Goal: Task Accomplishment & Management: Manage account settings

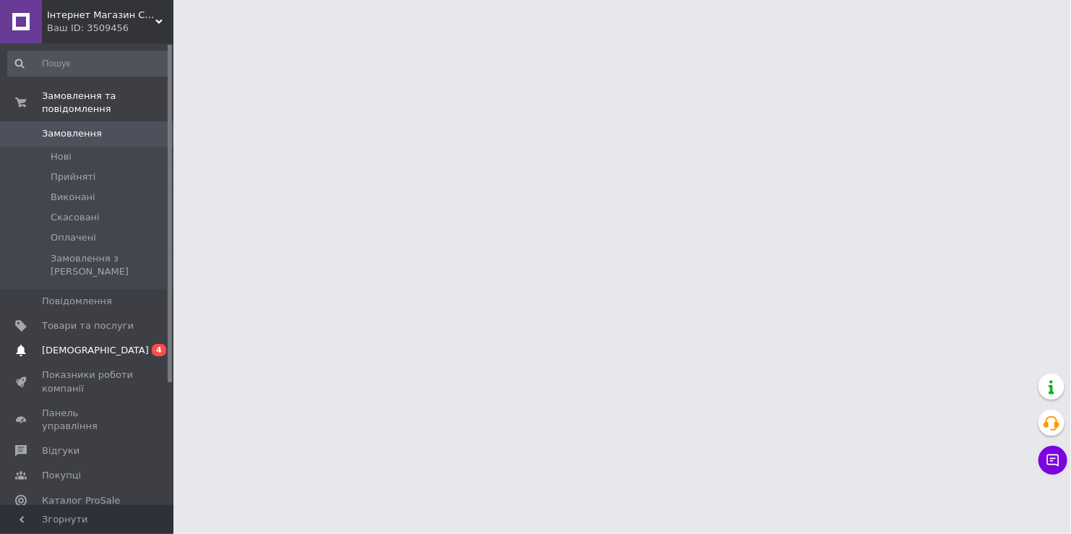
click at [77, 338] on link "[DEMOGRAPHIC_DATA] 0 4" at bounding box center [89, 350] width 178 height 25
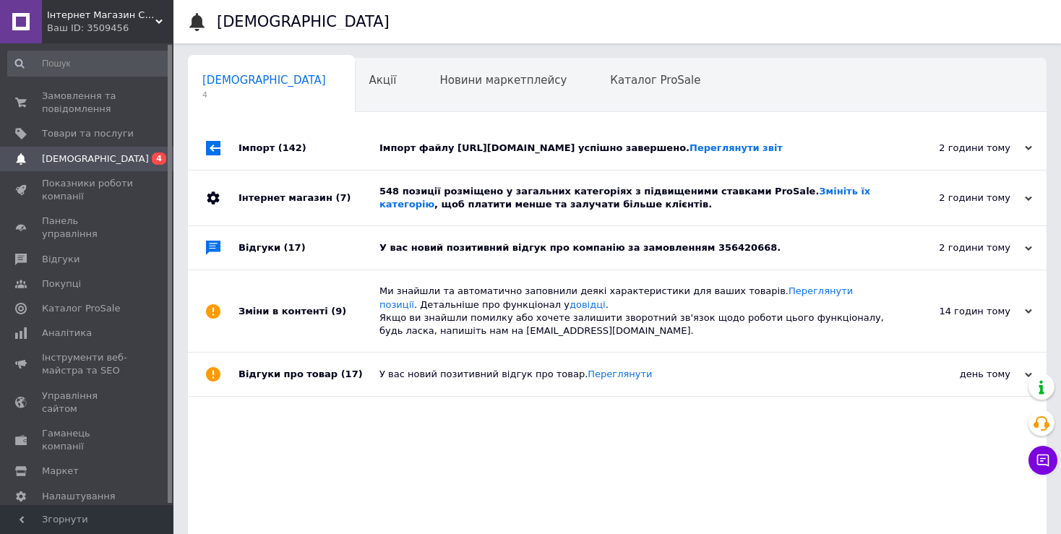
click at [556, 254] on div "У вас новий позитивний відгук про компанію за замовленням 356420668." at bounding box center [633, 247] width 508 height 13
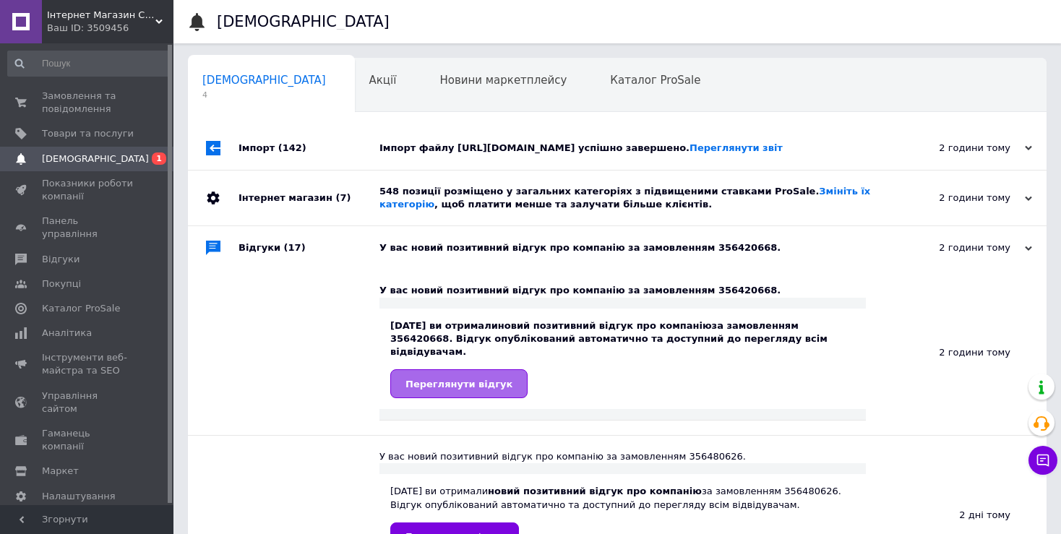
click at [452, 389] on span "Переглянути відгук" at bounding box center [458, 384] width 107 height 11
click at [610, 84] on span "Каталог ProSale" at bounding box center [655, 80] width 90 height 13
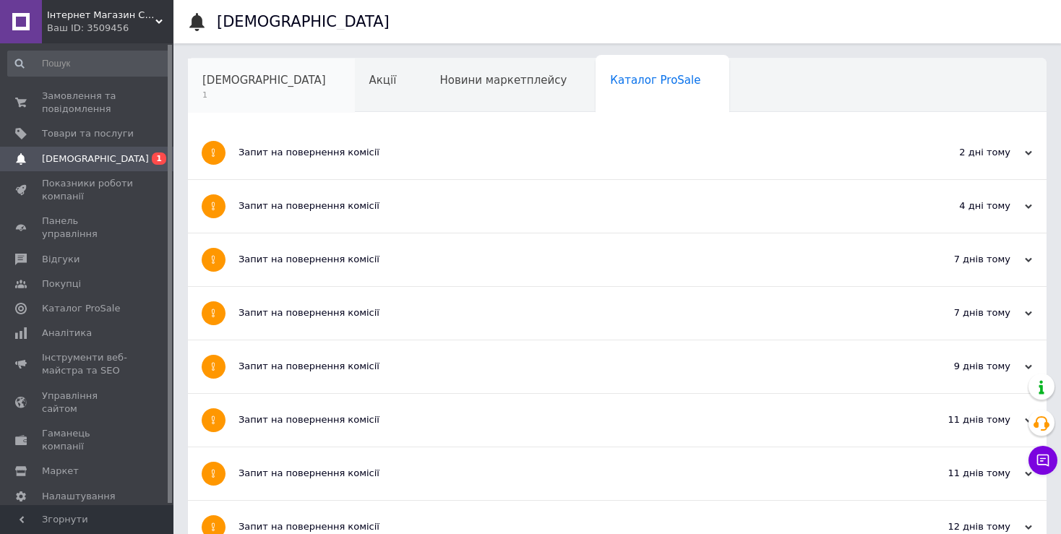
click at [215, 82] on span "[DEMOGRAPHIC_DATA]" at bounding box center [264, 80] width 124 height 13
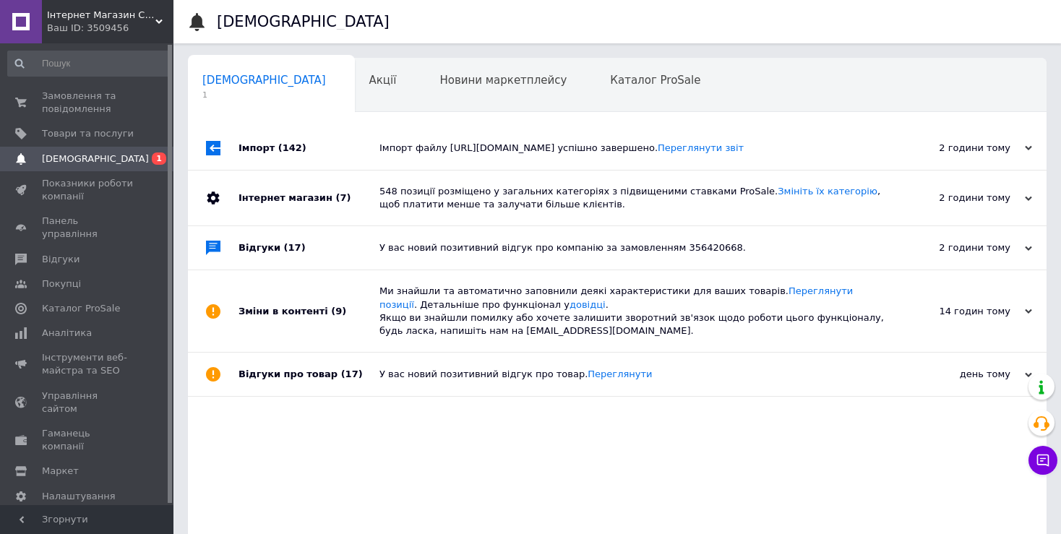
click at [491, 225] on div "548 позиції розміщено у загальних категоріях з підвищеними ставками ProSale. Зм…" at bounding box center [633, 198] width 508 height 55
click at [422, 211] on div "548 позиції розміщено у загальних категоріях з підвищеними ставками ProSale. Зм…" at bounding box center [633, 198] width 508 height 26
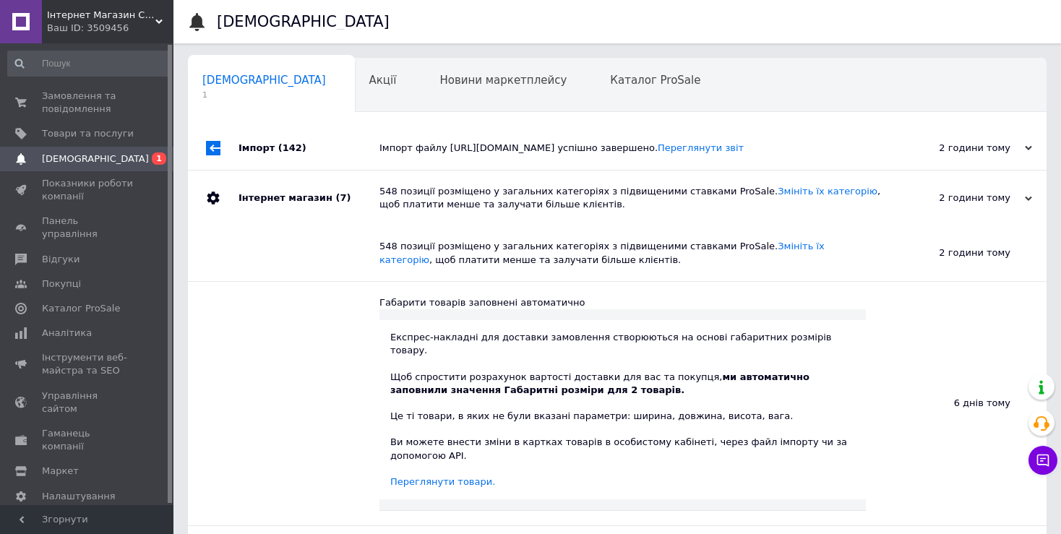
click at [459, 155] on div "Імпорт файлу [URL][DOMAIN_NAME] успішно завершено. Переглянути звіт" at bounding box center [633, 148] width 508 height 13
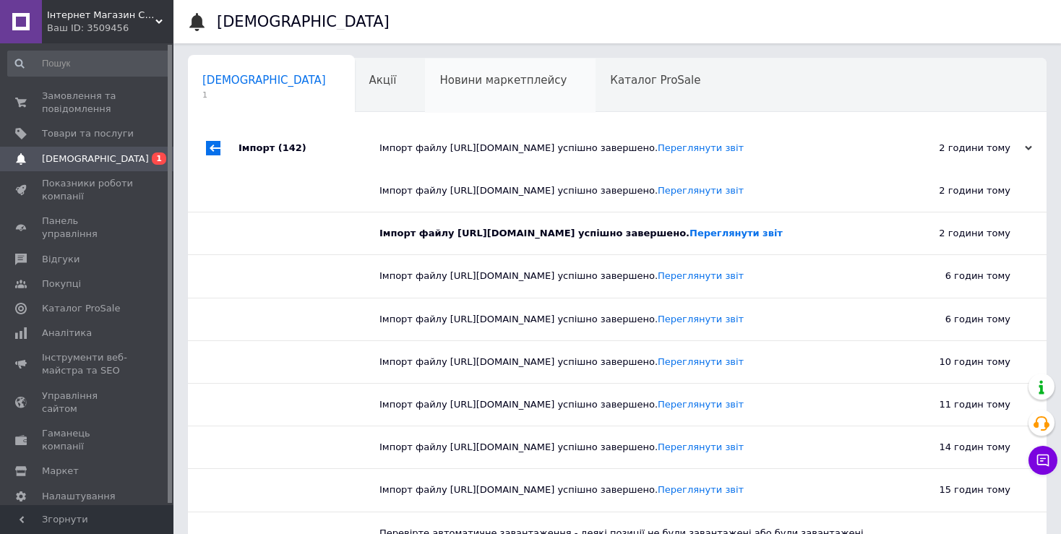
click at [453, 75] on span "Новини маркетплейсу" at bounding box center [502, 80] width 127 height 13
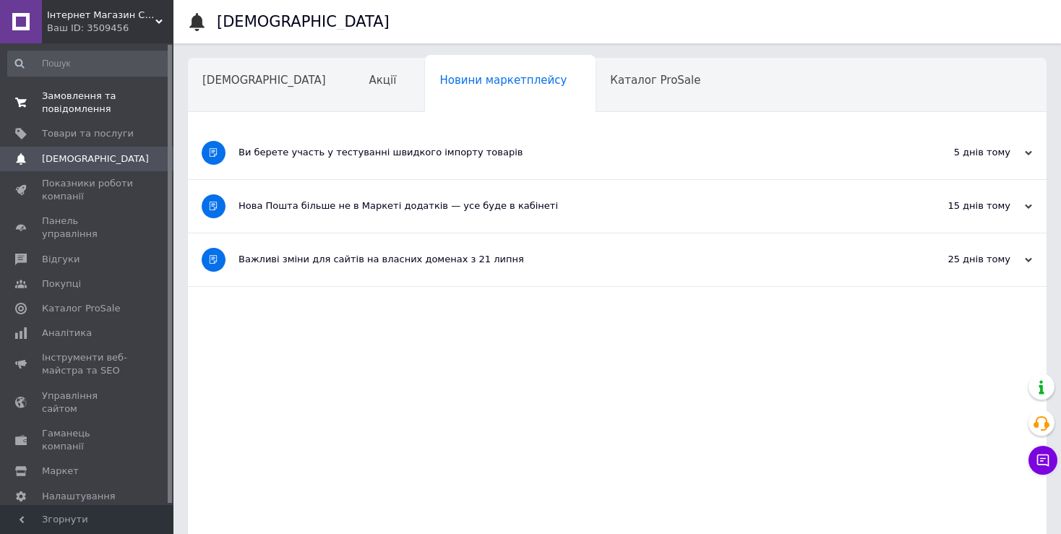
click at [72, 104] on span "Замовлення та повідомлення" at bounding box center [88, 103] width 92 height 26
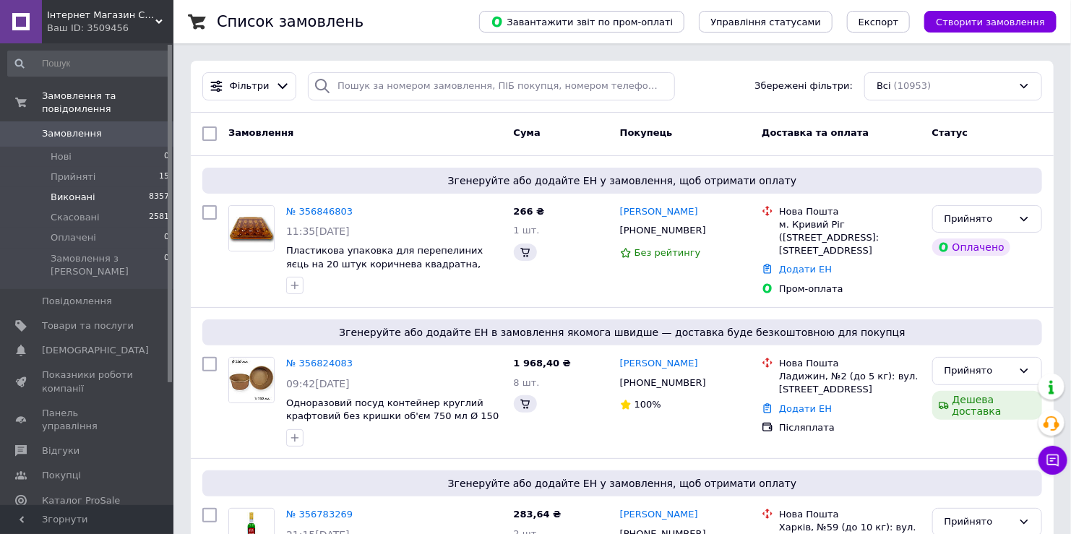
click at [77, 191] on span "Виконані" at bounding box center [73, 197] width 45 height 13
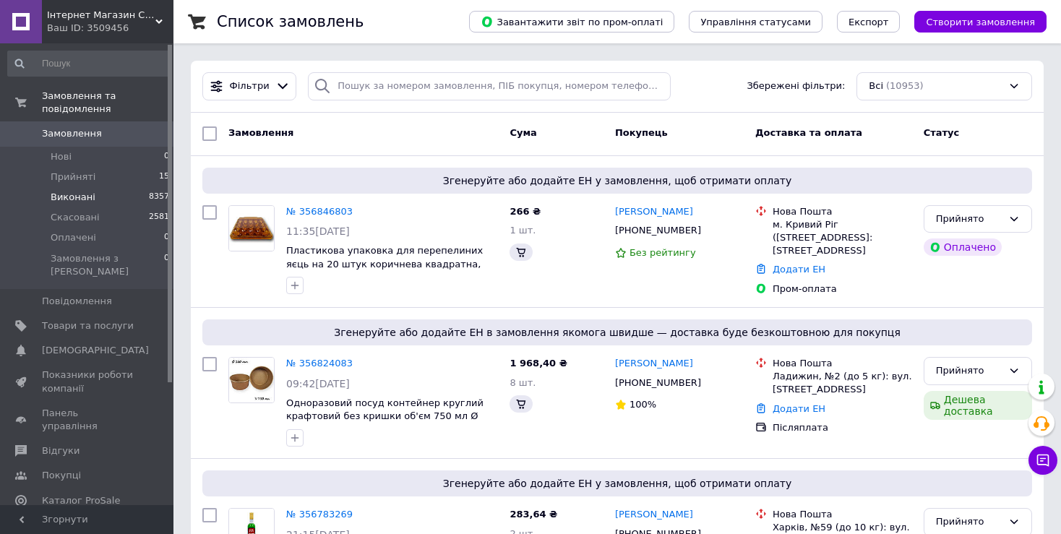
click at [77, 191] on span "Виконані" at bounding box center [73, 197] width 45 height 13
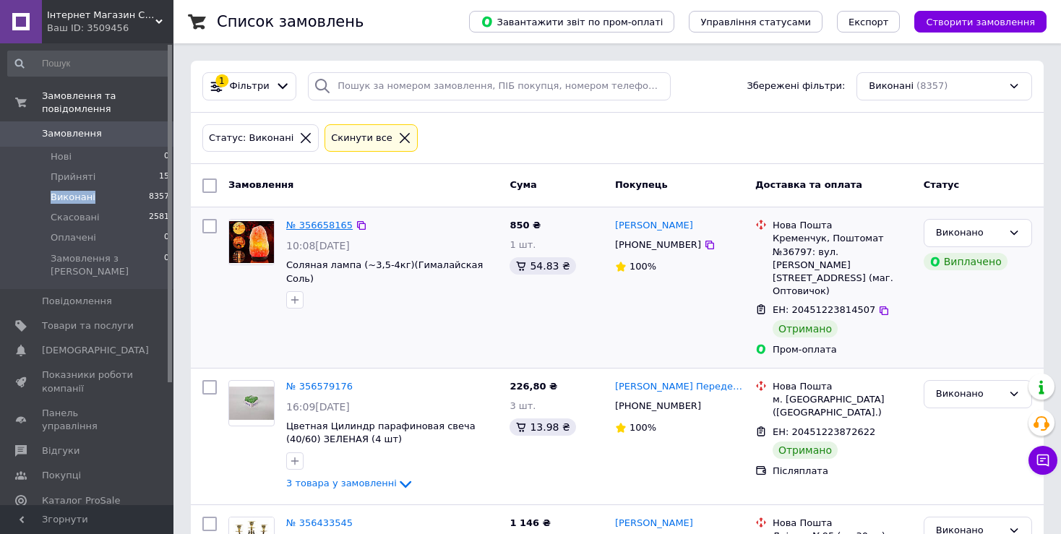
click at [317, 225] on link "№ 356658165" at bounding box center [319, 225] width 66 height 11
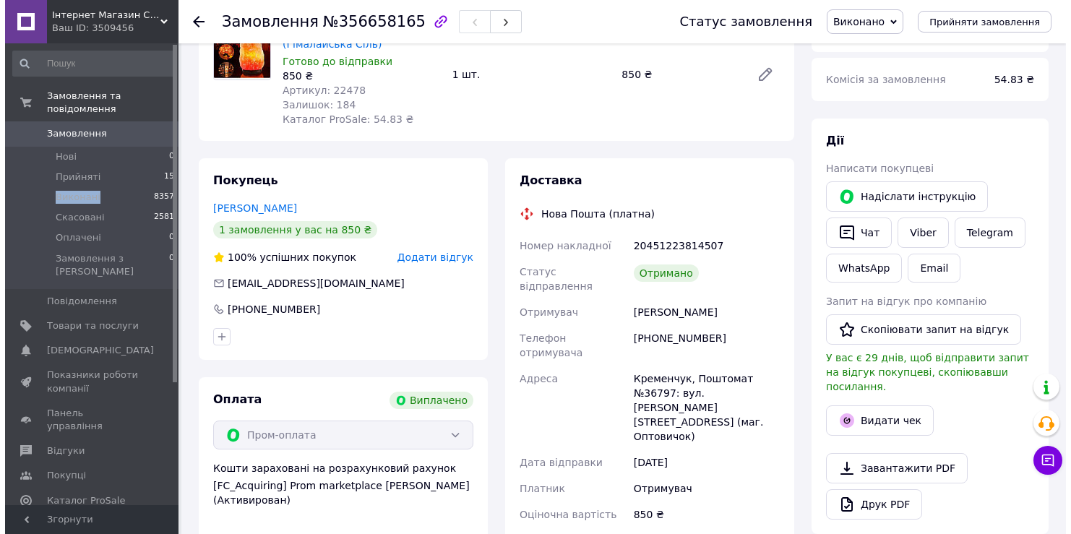
scroll to position [101, 0]
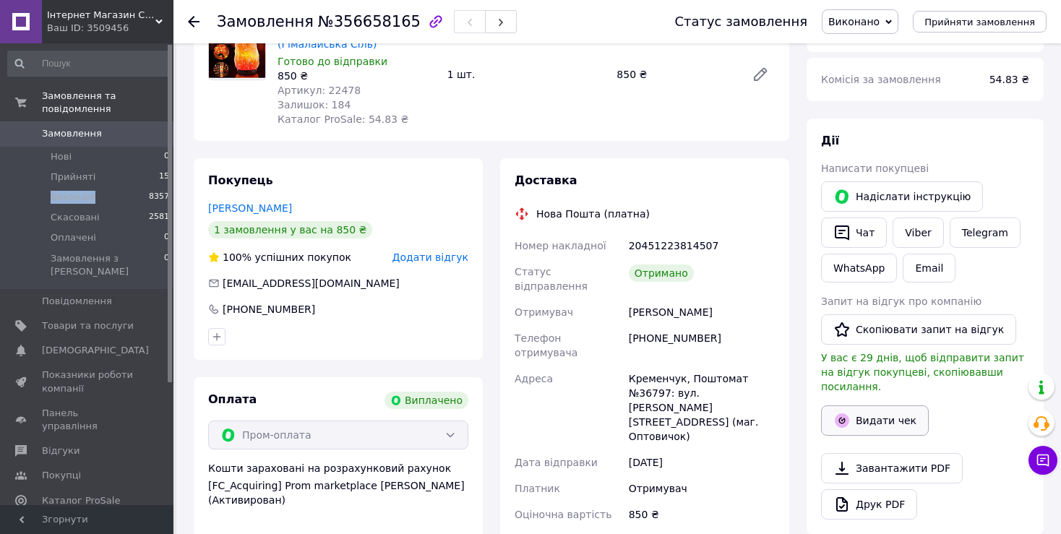
click at [861, 406] on button "Видати чек" at bounding box center [875, 420] width 108 height 30
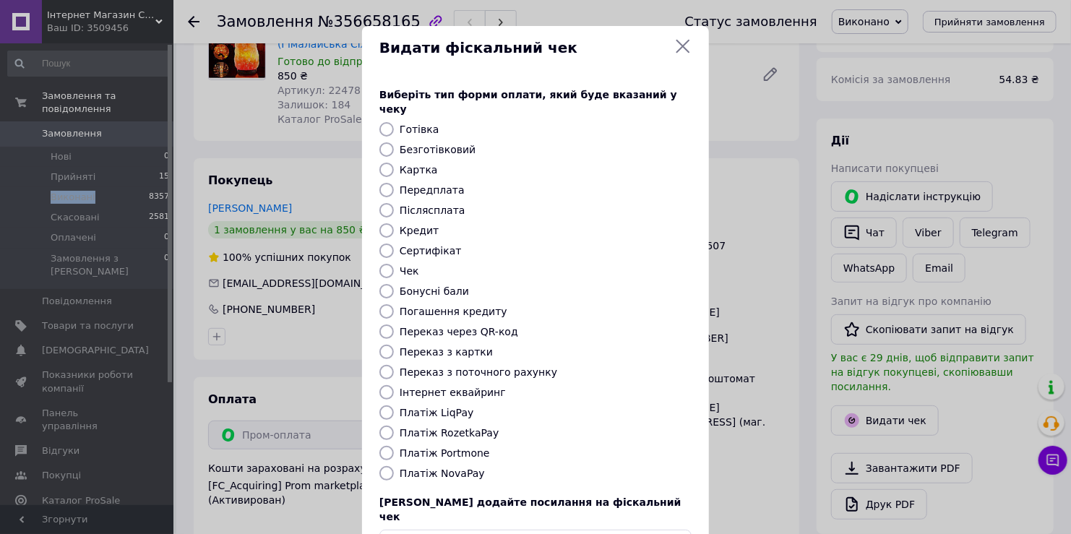
click at [384, 163] on input "Картка" at bounding box center [386, 170] width 14 height 14
radio input "true"
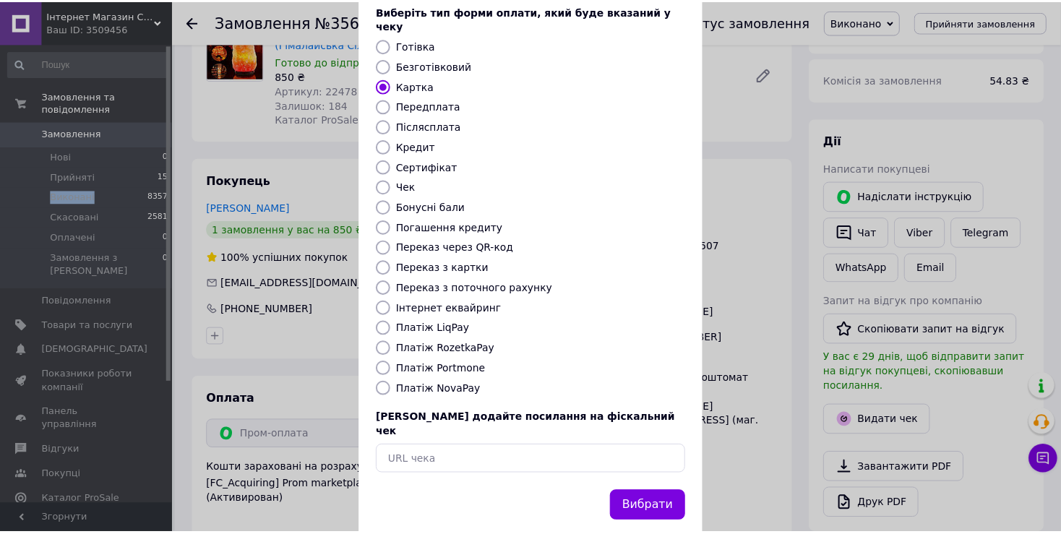
scroll to position [86, 0]
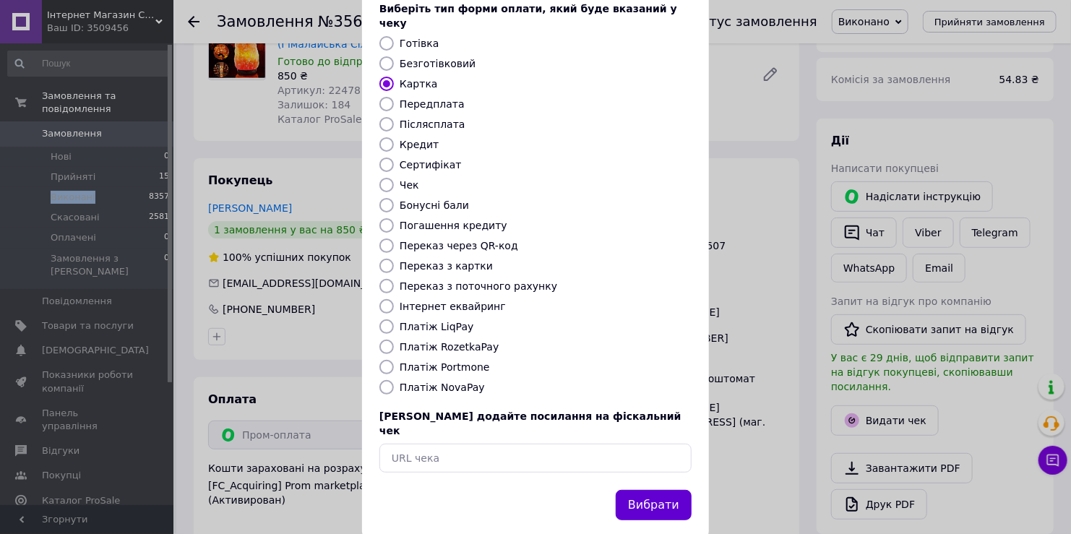
click at [647, 491] on button "Вибрати" at bounding box center [654, 505] width 76 height 31
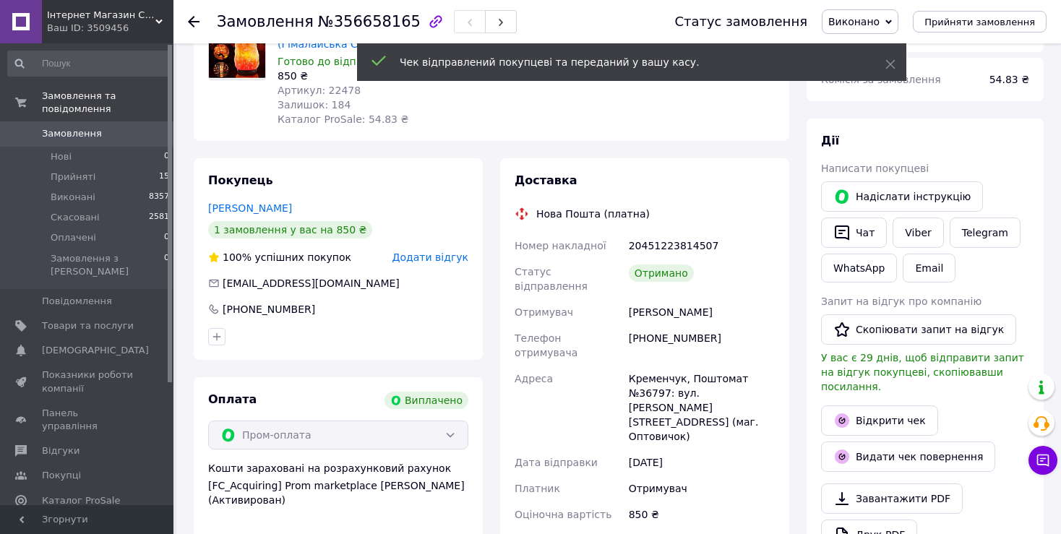
click at [194, 18] on icon at bounding box center [194, 22] width 12 height 12
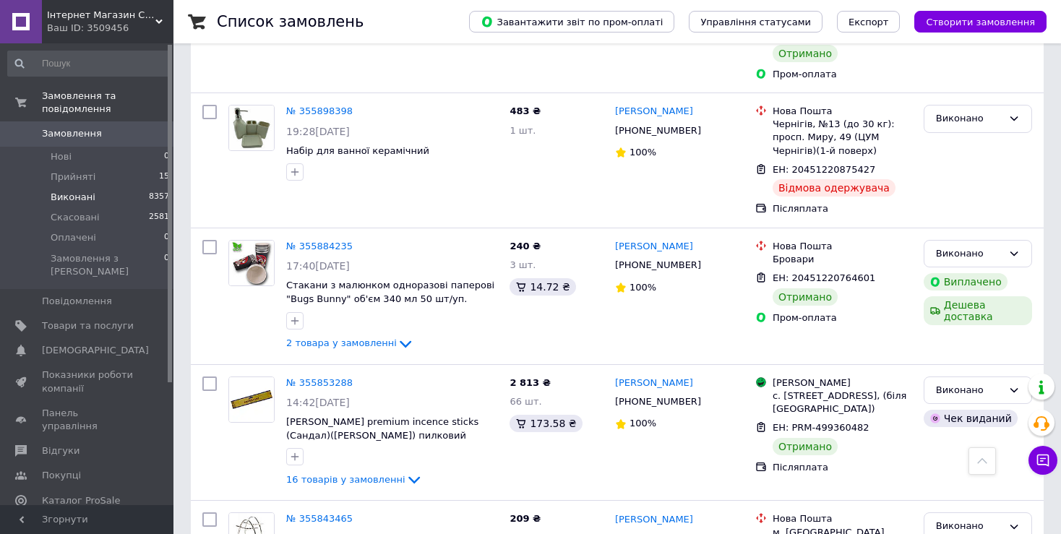
scroll to position [1806, 0]
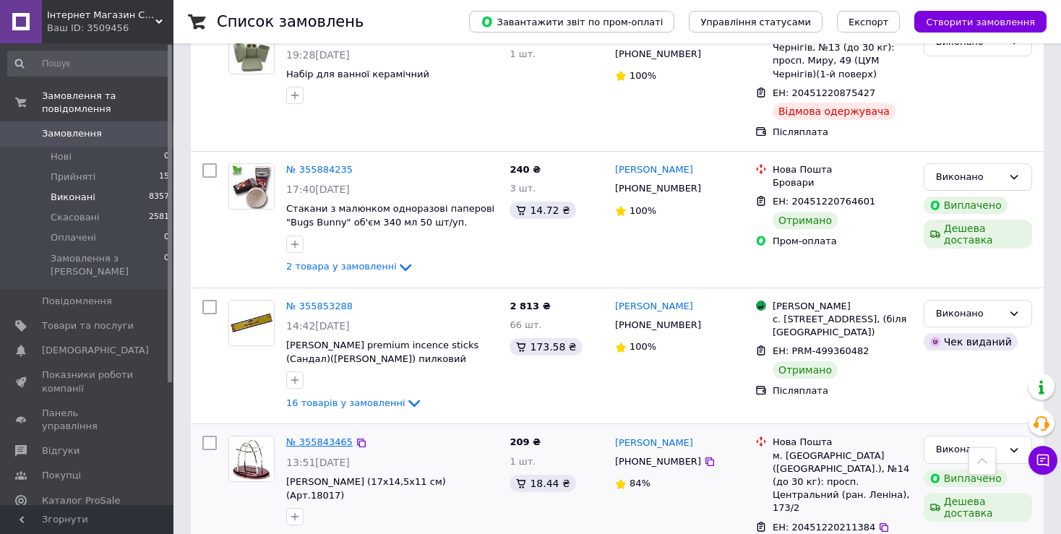
click at [314, 436] on link "№ 355843465" at bounding box center [319, 441] width 66 height 11
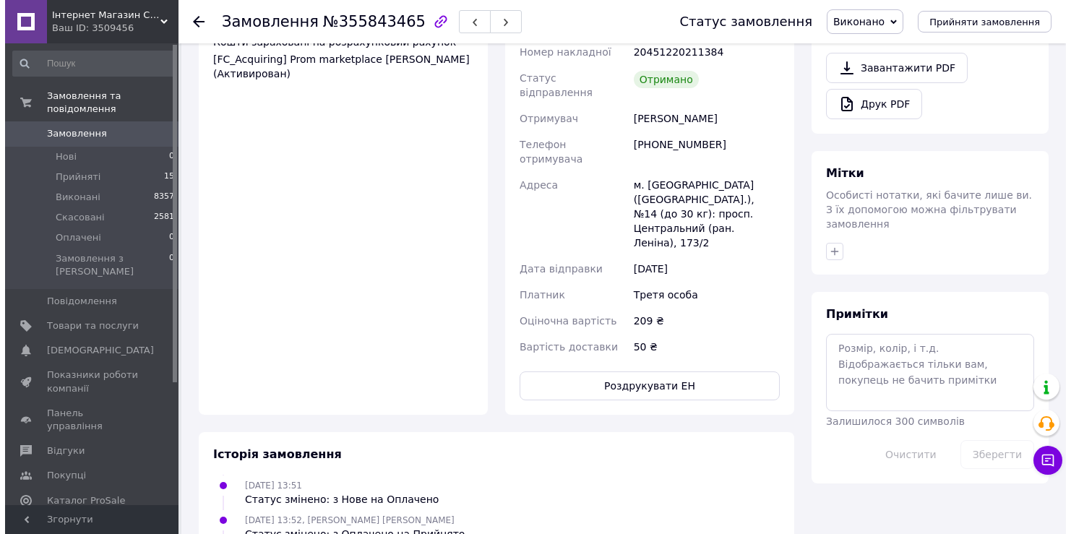
scroll to position [415, 0]
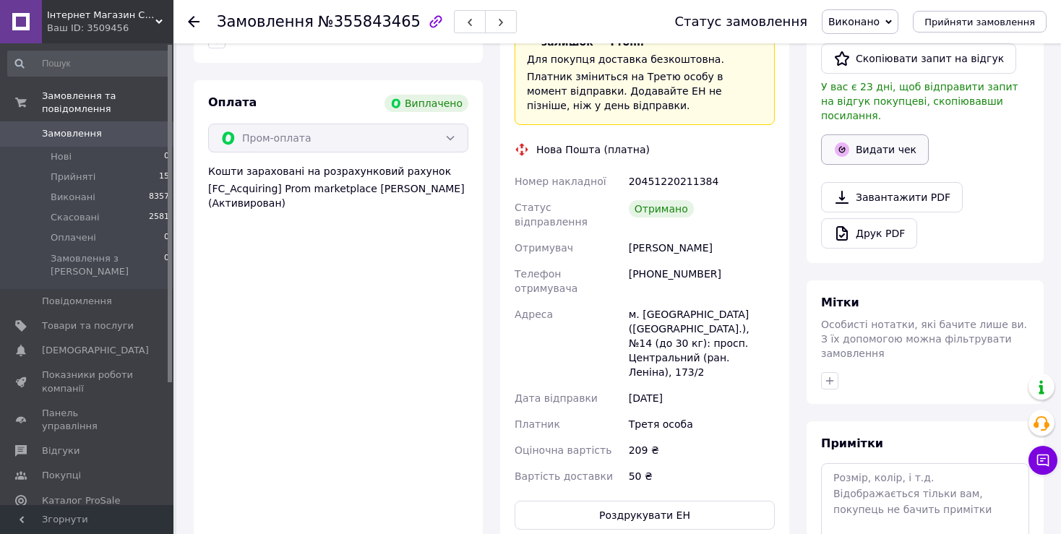
click at [867, 134] on button "Видати чек" at bounding box center [875, 149] width 108 height 30
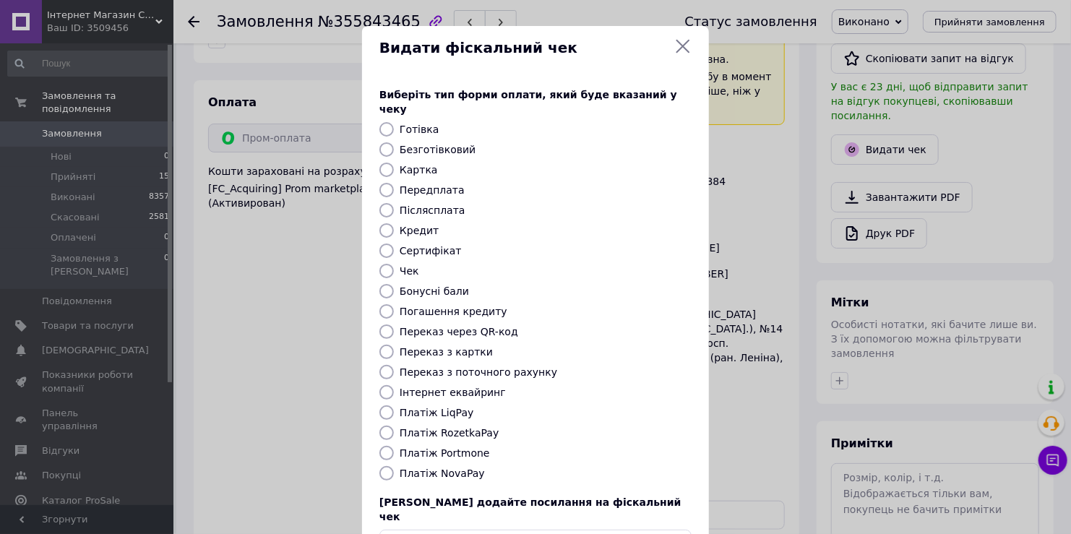
click at [381, 163] on input "Картка" at bounding box center [386, 170] width 14 height 14
radio input "true"
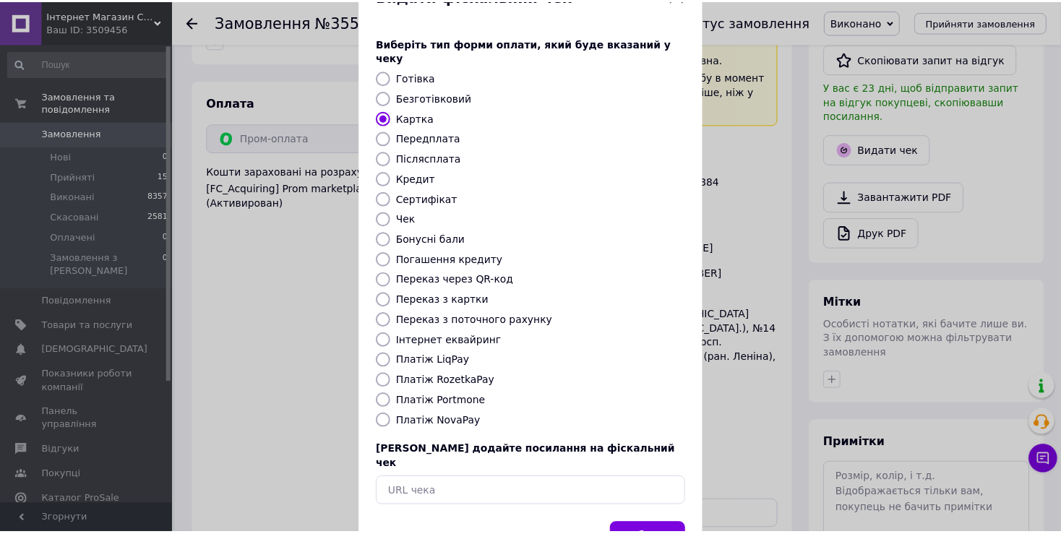
scroll to position [86, 0]
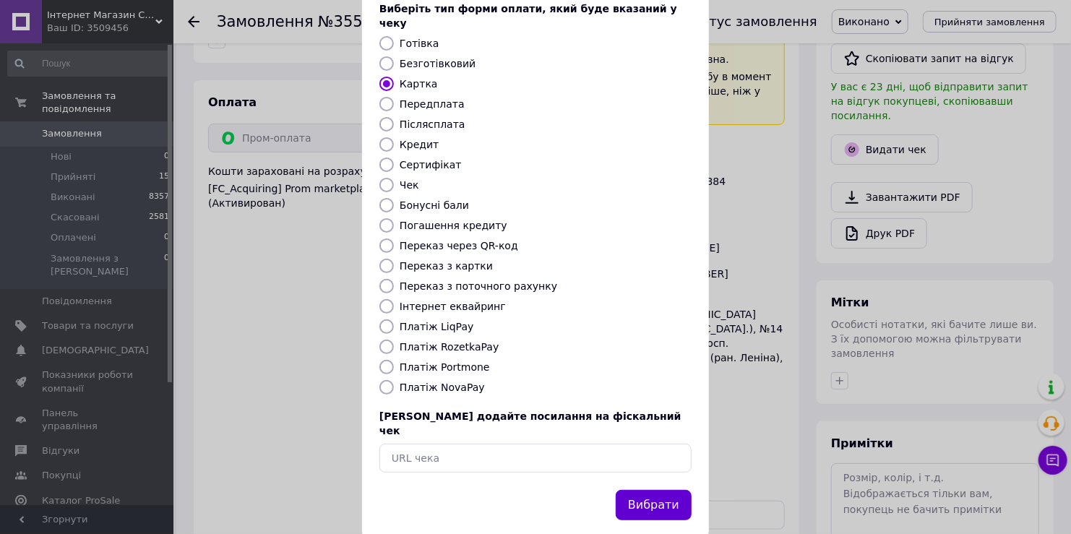
click at [654, 490] on button "Вибрати" at bounding box center [654, 505] width 76 height 31
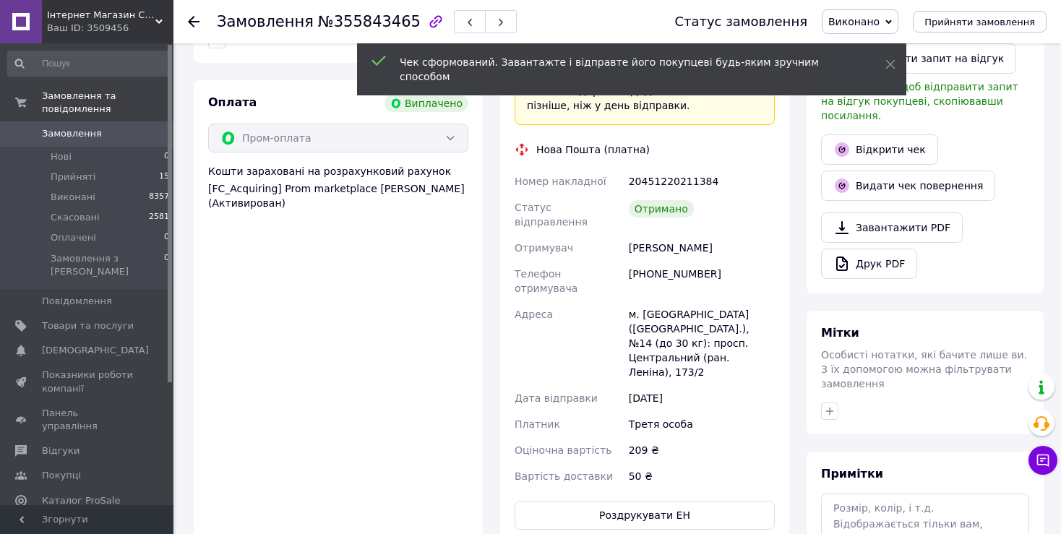
click at [190, 20] on use at bounding box center [194, 22] width 12 height 12
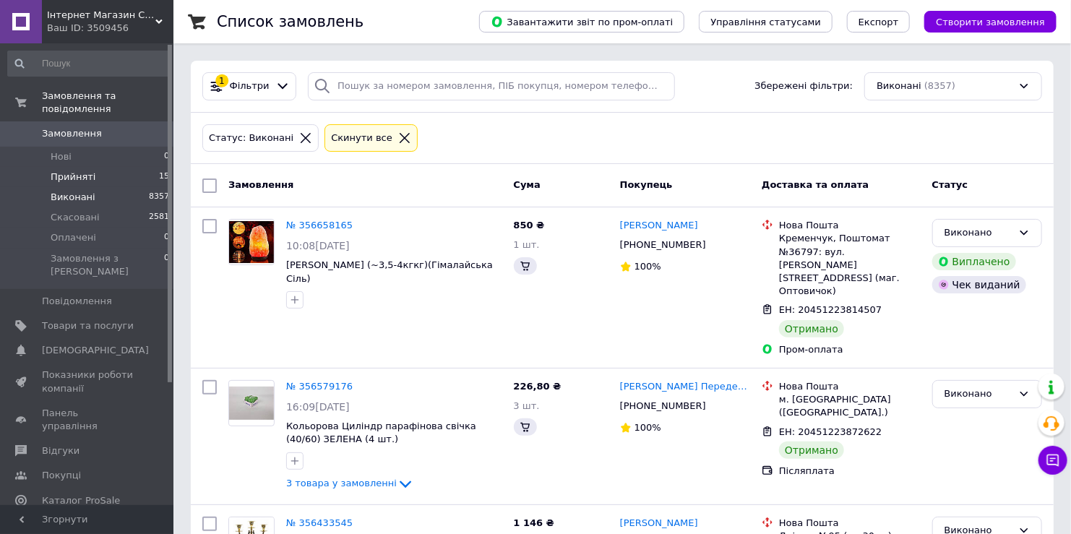
click at [80, 171] on span "Прийняті" at bounding box center [73, 177] width 45 height 13
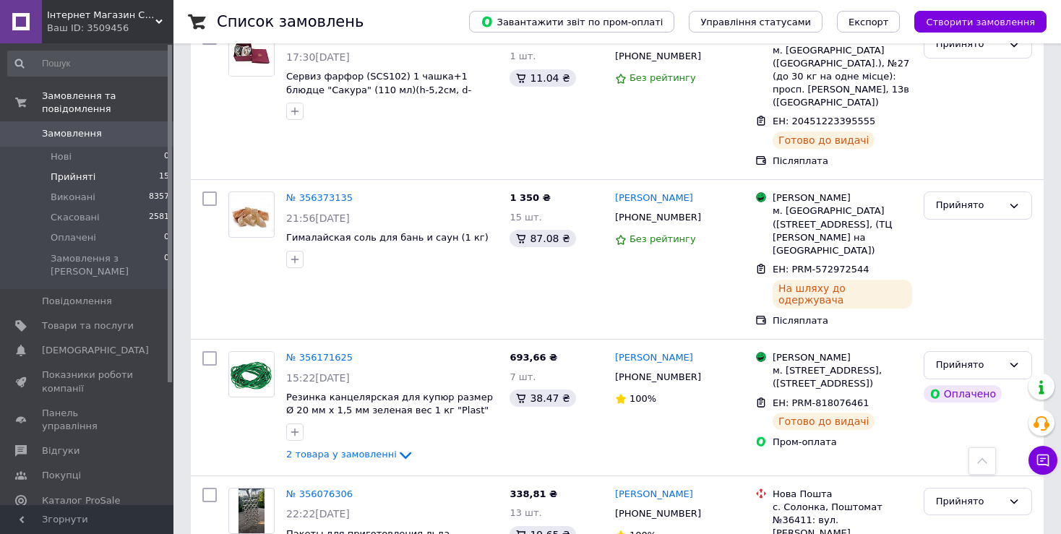
scroll to position [1797, 0]
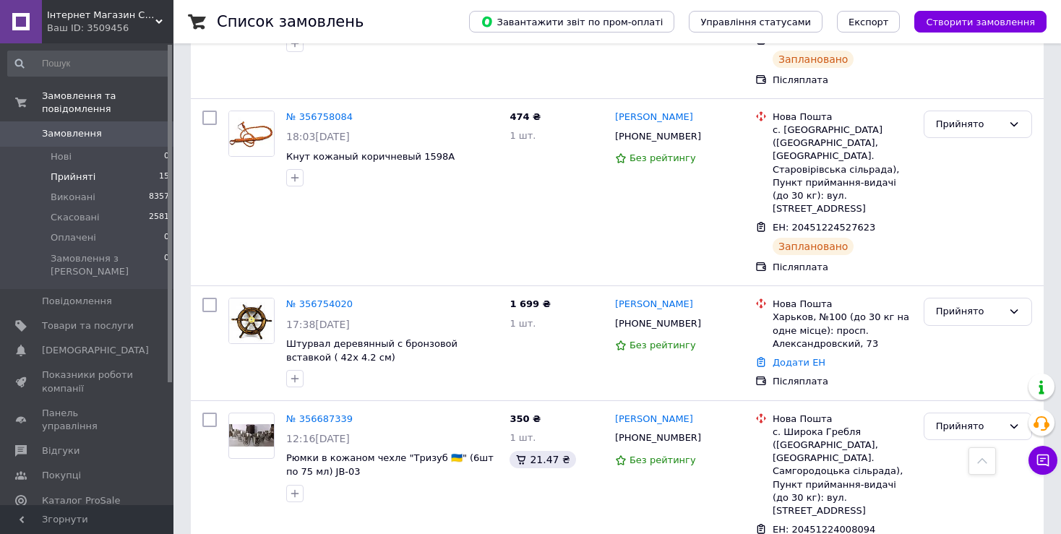
scroll to position [930, 0]
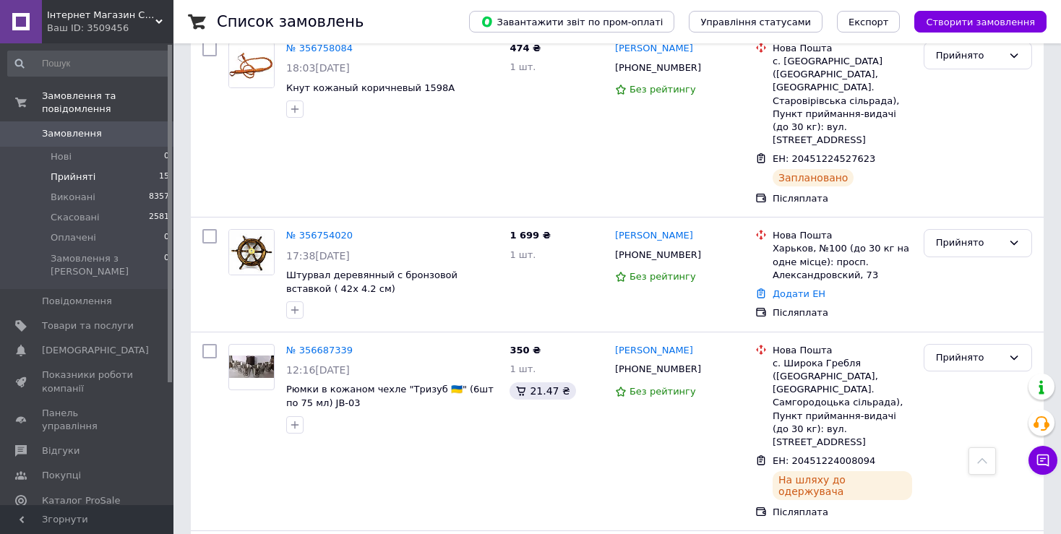
click at [190, 483] on div "Список замовлень Завантажити звіт по пром-оплаті Управління статусами Експорт С…" at bounding box center [616, 319] width 887 height 2498
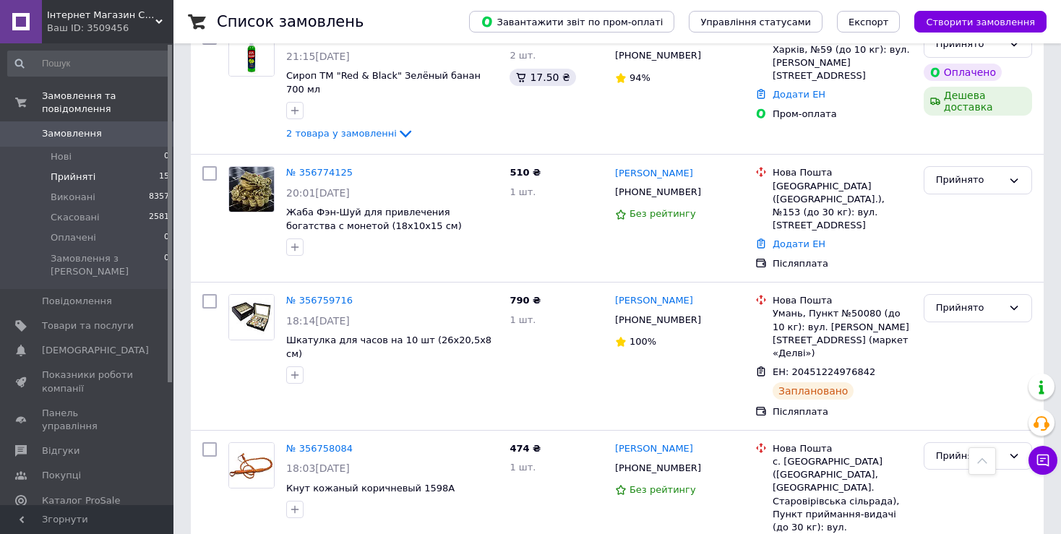
scroll to position [506, 0]
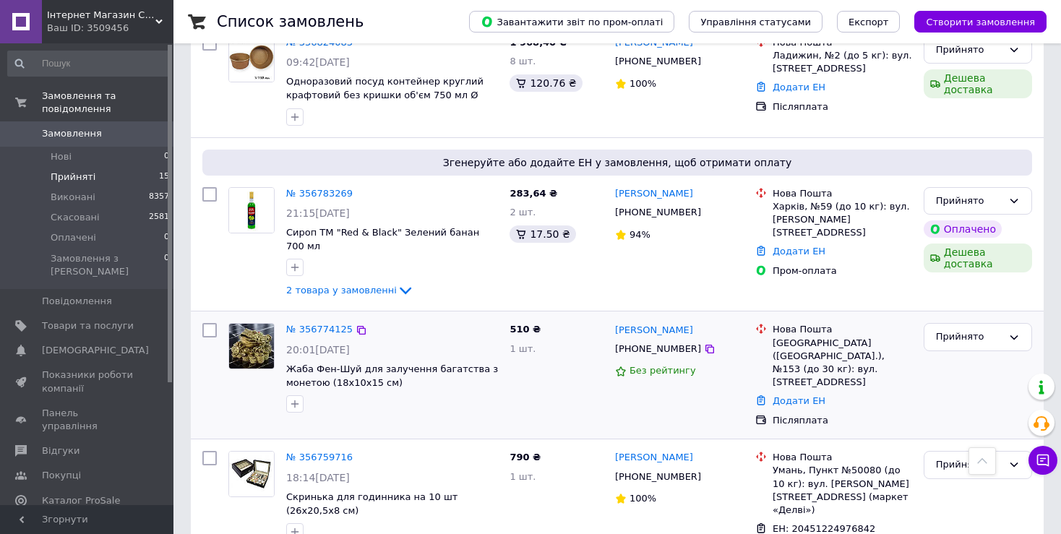
scroll to position [361, 0]
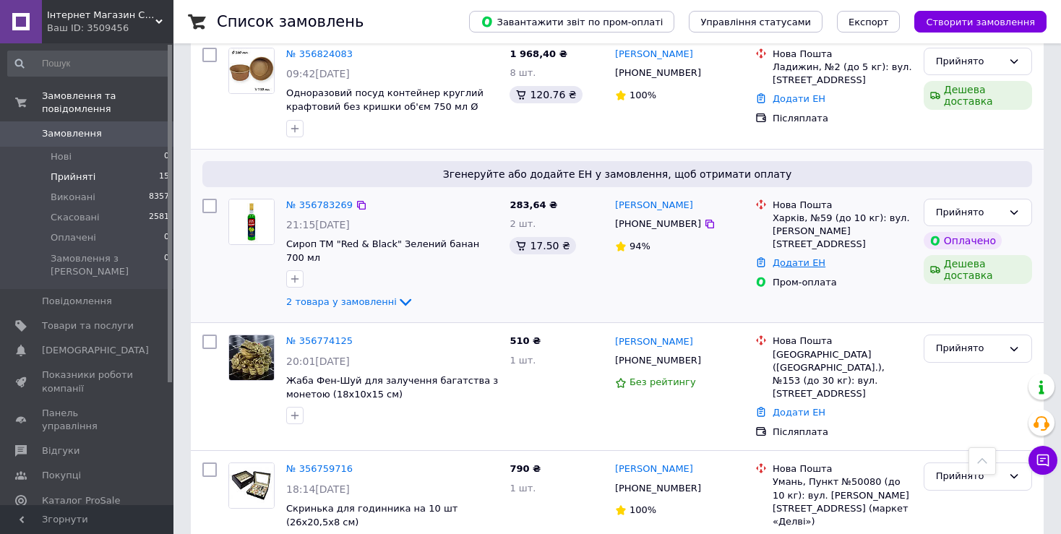
click at [794, 264] on link "Додати ЕН" at bounding box center [798, 262] width 53 height 11
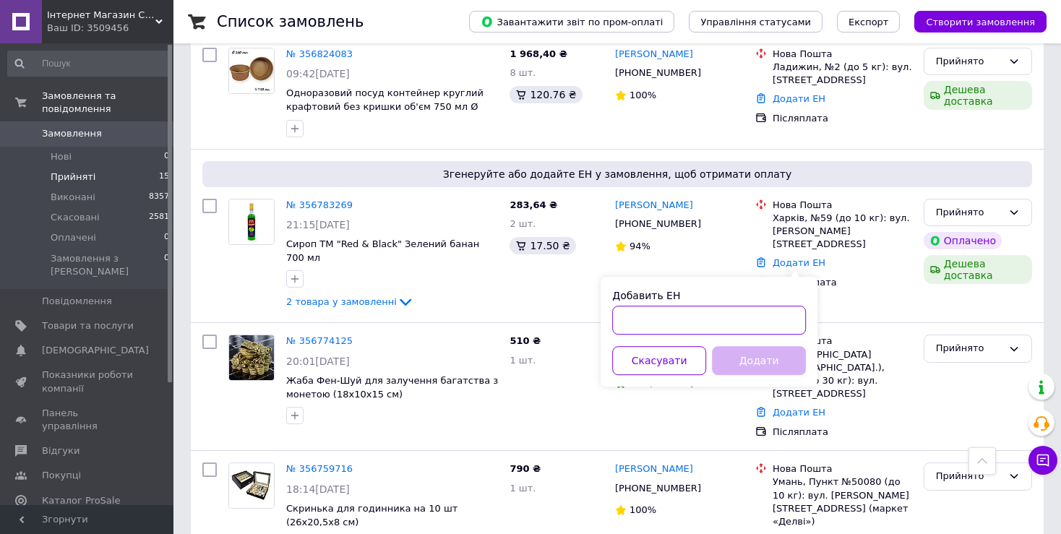
click at [657, 320] on input "Добавить ЕН" at bounding box center [709, 320] width 194 height 29
paste input "20451224790889"
type input "20451224790889"
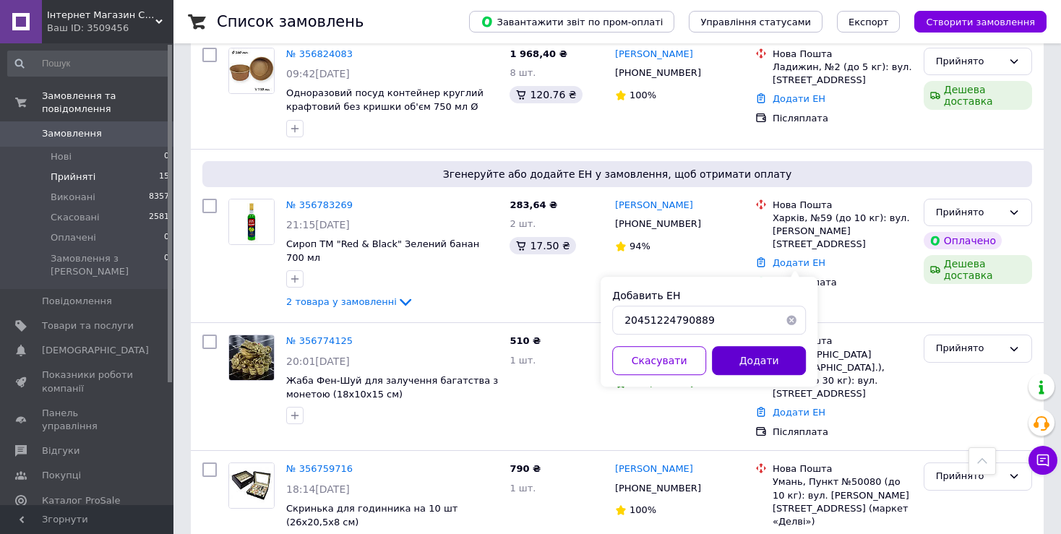
click at [765, 359] on button "Додати" at bounding box center [759, 360] width 94 height 29
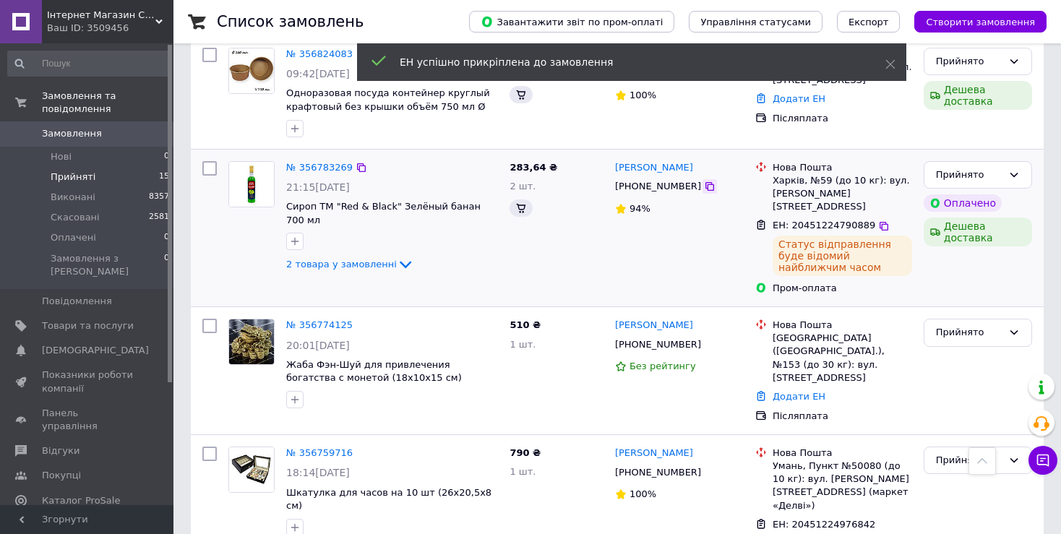
click at [690, 237] on div "Владислав Фомічов +380686616756 94%" at bounding box center [679, 228] width 140 height 146
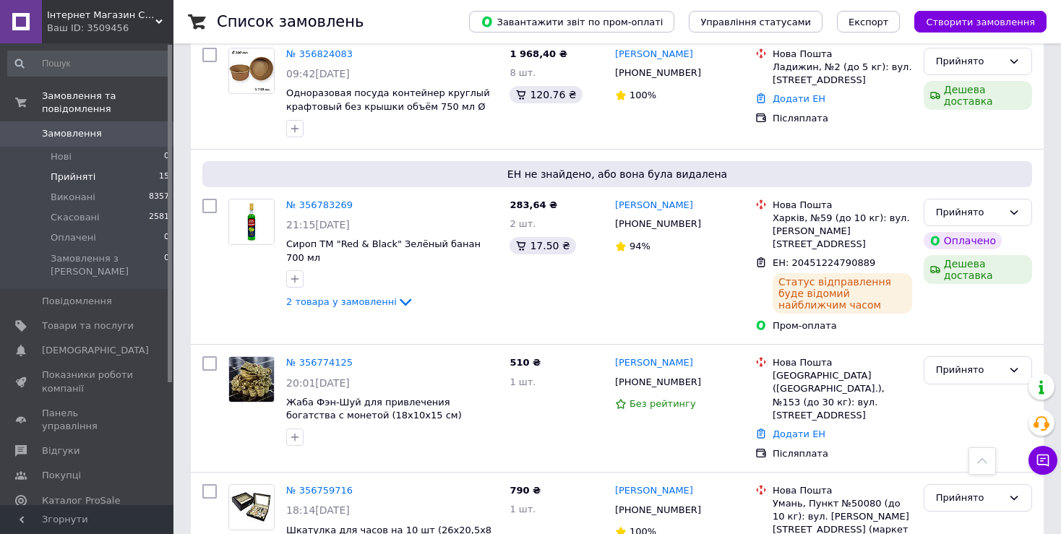
click at [705, 228] on icon at bounding box center [709, 224] width 9 height 9
drag, startPoint x: 870, startPoint y: 264, endPoint x: 863, endPoint y: 266, distance: 7.4
click at [878, 264] on icon at bounding box center [884, 264] width 12 height 12
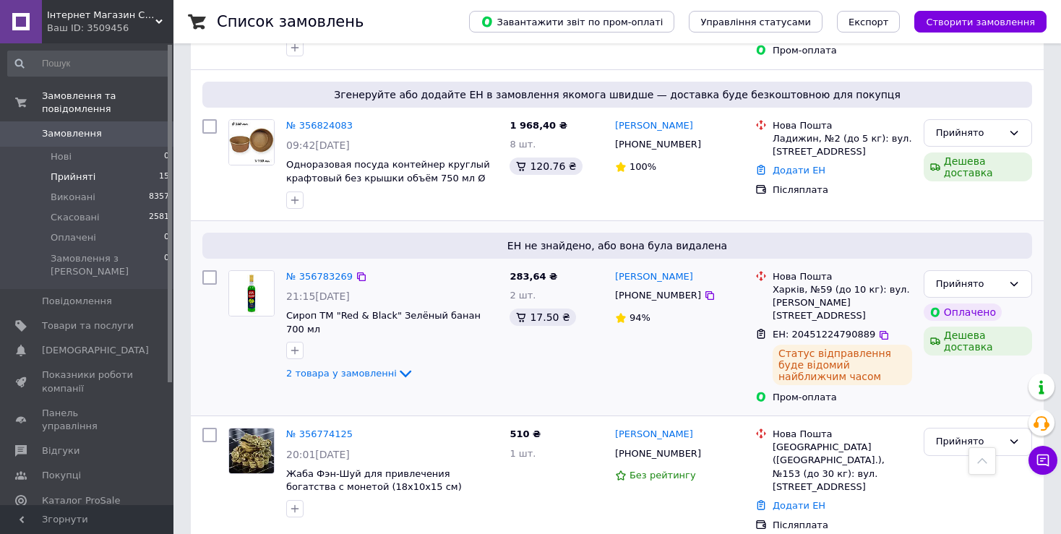
scroll to position [217, 0]
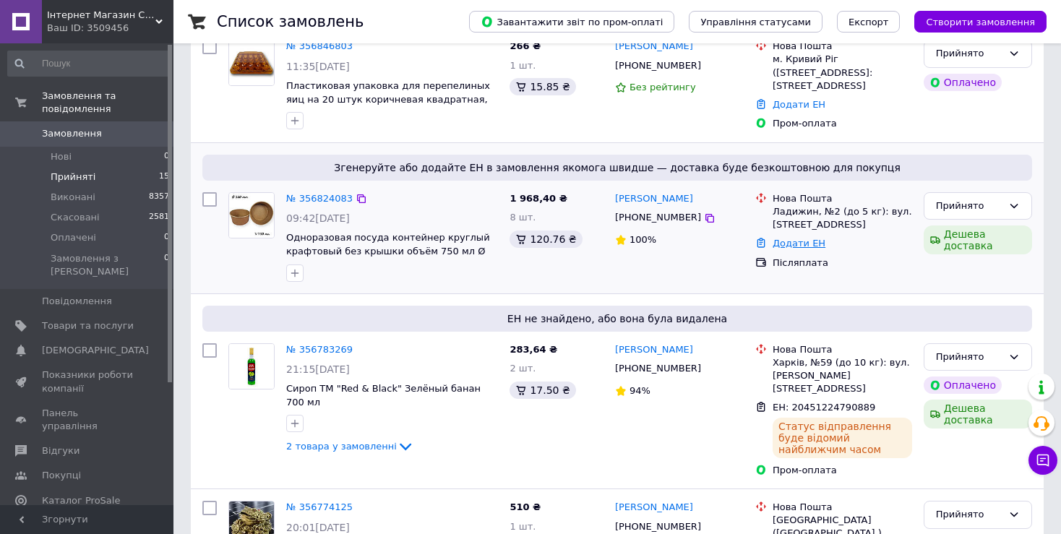
click at [802, 249] on link "Додати ЕН" at bounding box center [798, 243] width 53 height 11
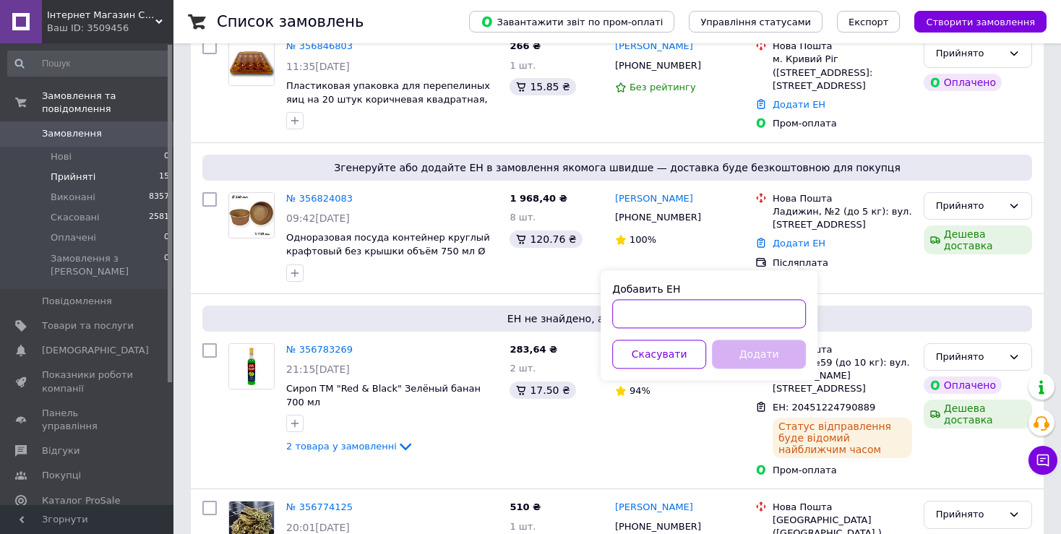
click at [658, 315] on input "Добавить ЕН" at bounding box center [709, 313] width 194 height 29
paste input "20451224794185"
type input "20451224794185"
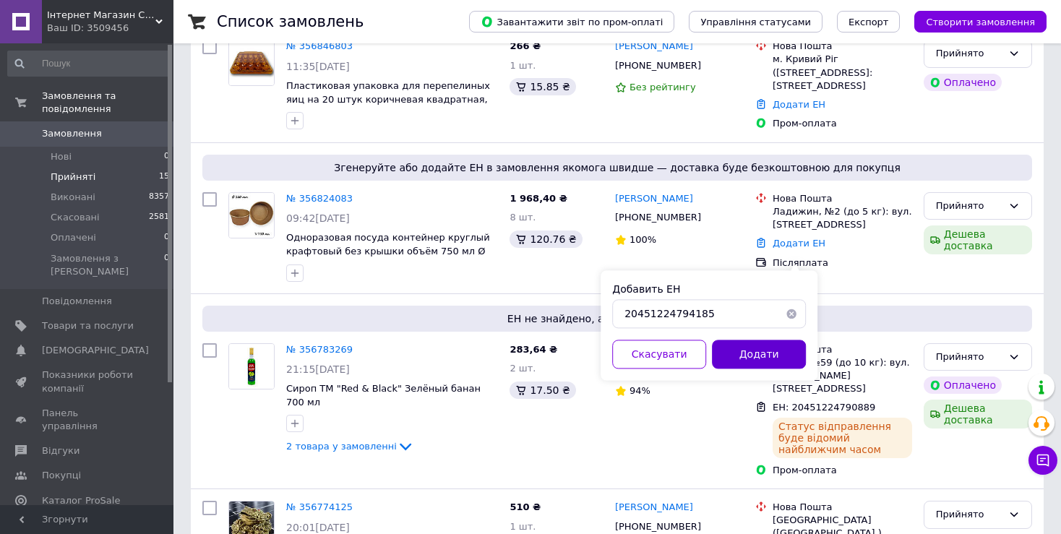
click at [745, 350] on button "Додати" at bounding box center [759, 354] width 94 height 29
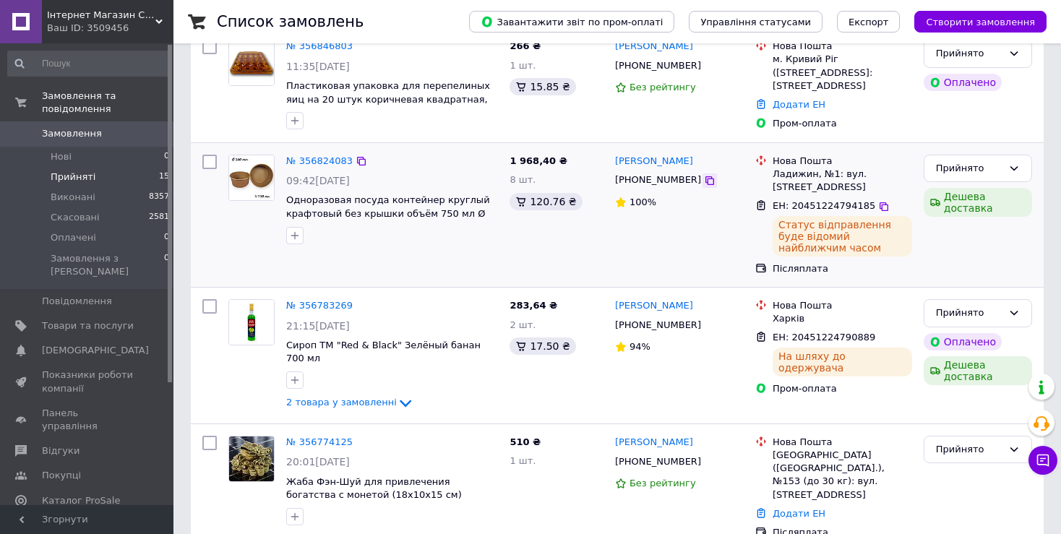
click at [704, 186] on icon at bounding box center [710, 181] width 12 height 12
click at [213, 514] on div at bounding box center [210, 488] width 26 height 116
click at [879, 211] on icon at bounding box center [883, 206] width 9 height 9
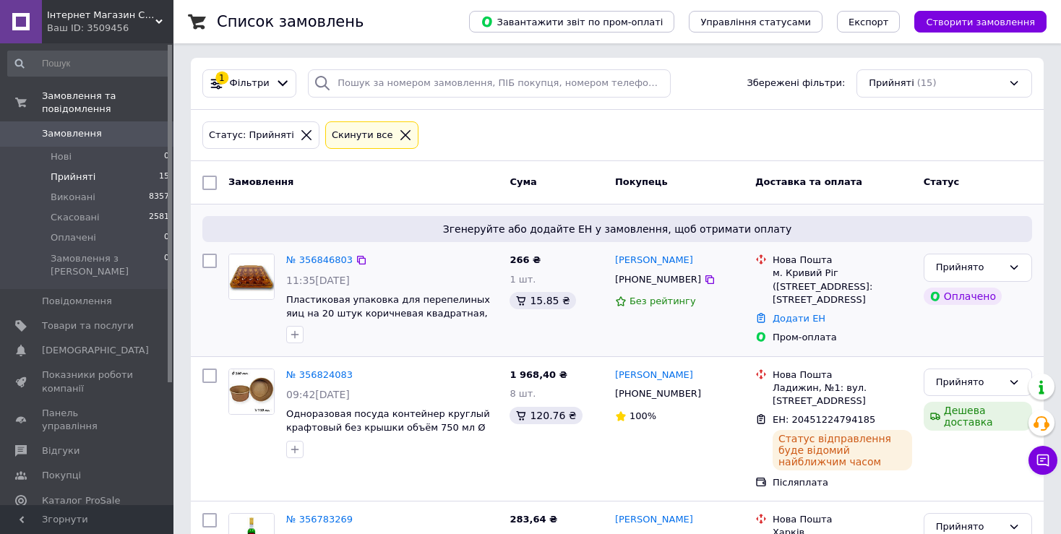
scroll to position [0, 0]
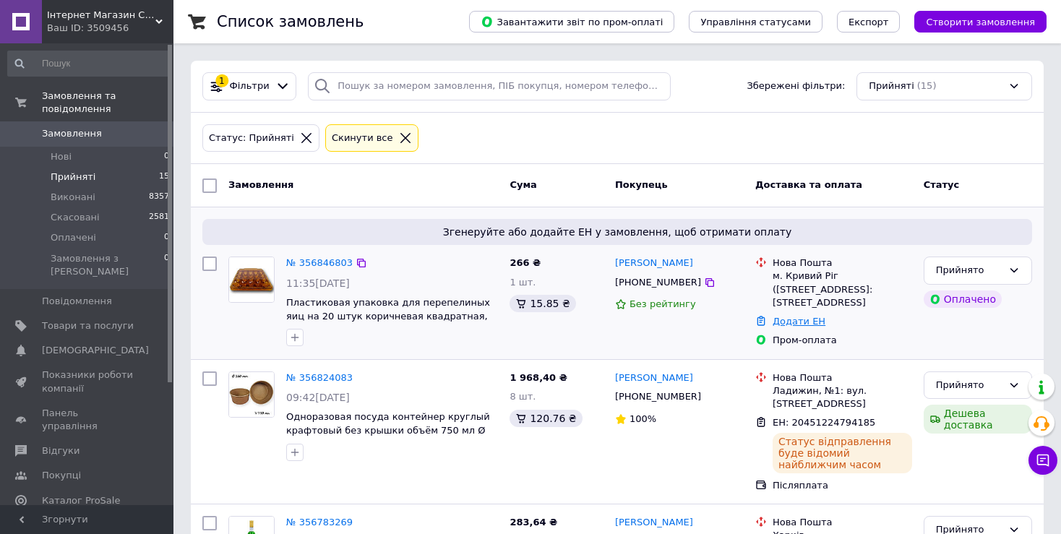
click at [798, 327] on link "Додати ЕН" at bounding box center [798, 321] width 53 height 11
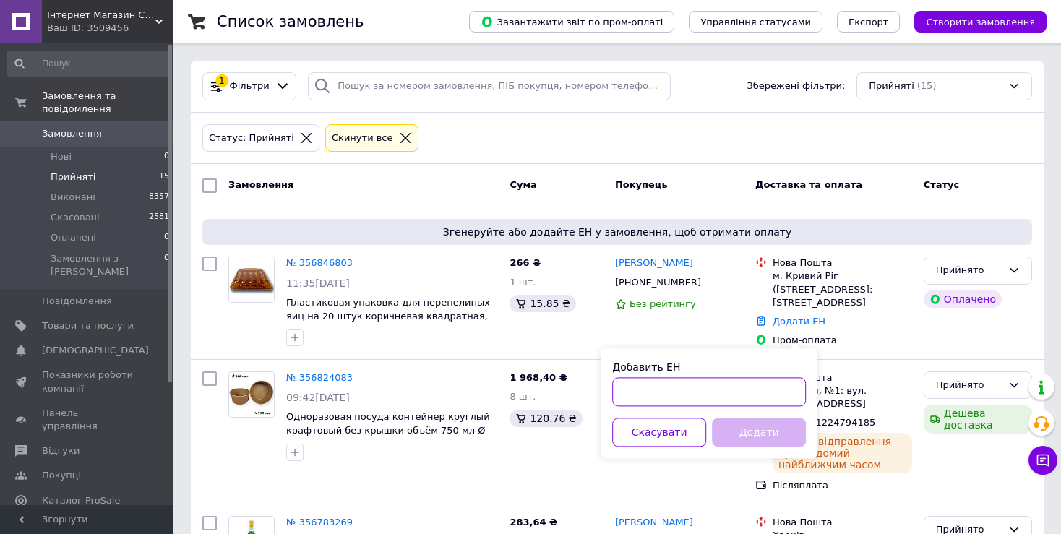
click at [680, 390] on input "Добавить ЕН" at bounding box center [709, 391] width 194 height 29
paste input "20451224940758"
type input "20451224940758"
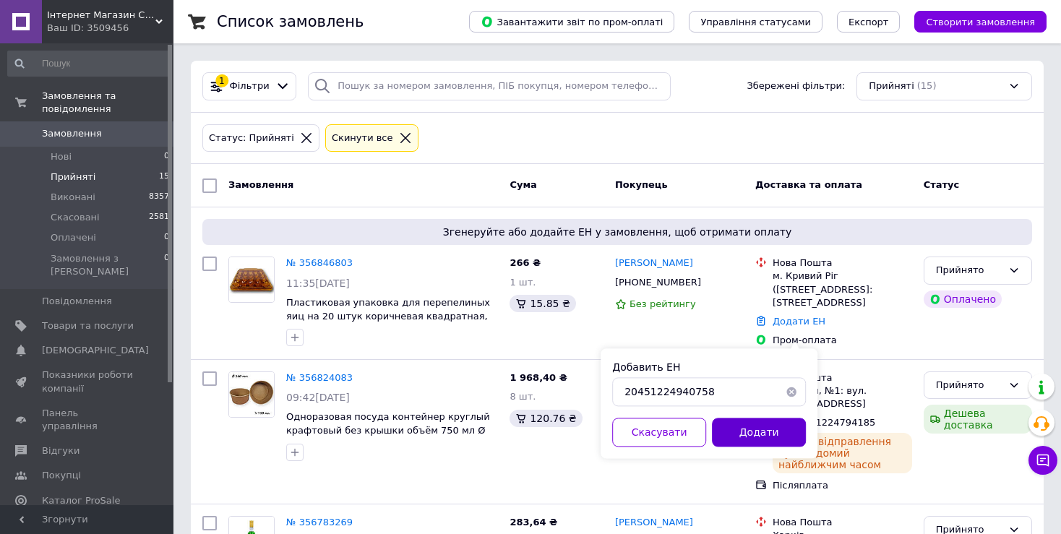
click at [754, 438] on button "Додати" at bounding box center [759, 432] width 94 height 29
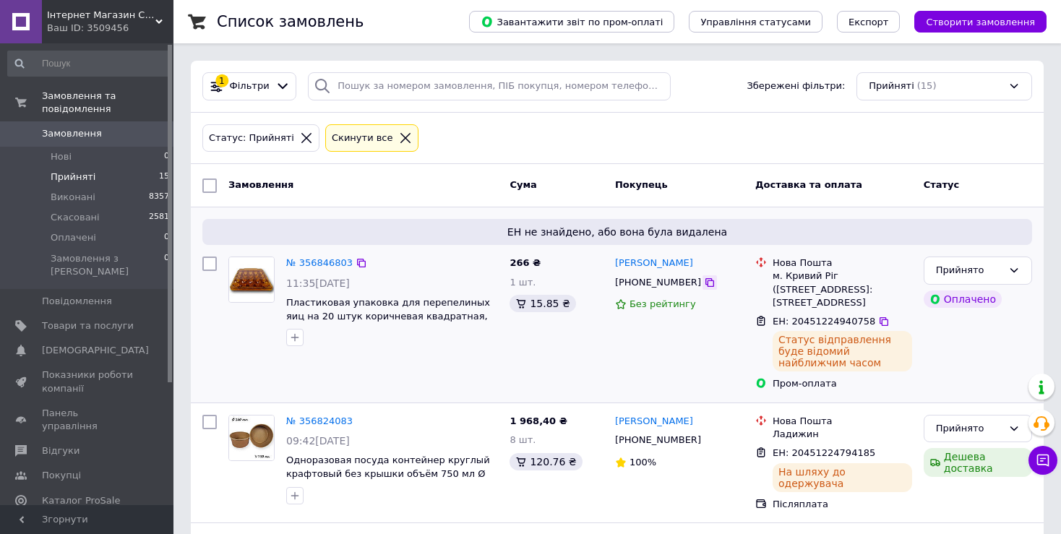
click at [705, 282] on icon at bounding box center [709, 282] width 9 height 9
click at [878, 327] on icon at bounding box center [884, 322] width 12 height 12
click at [197, 491] on div at bounding box center [210, 463] width 26 height 108
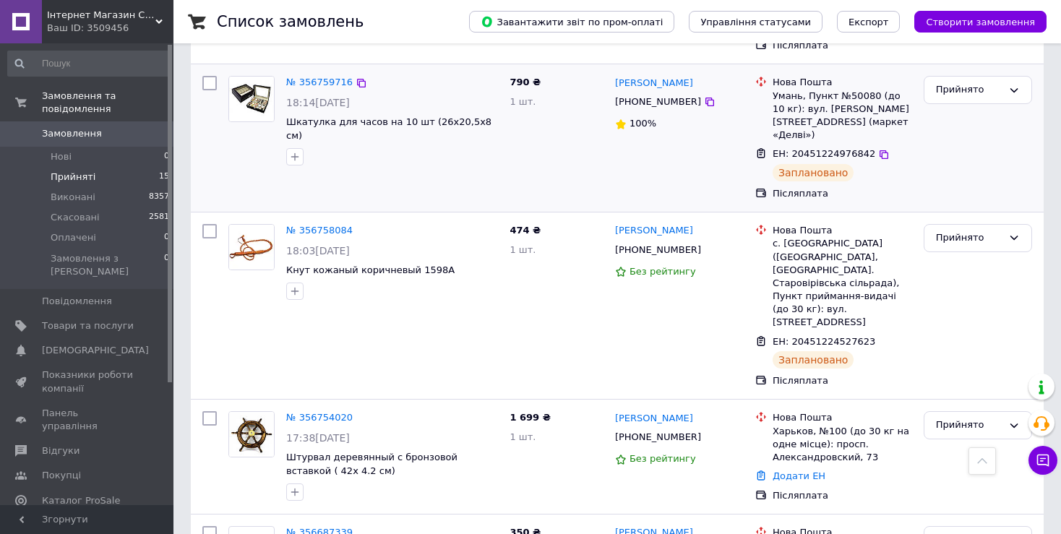
scroll to position [867, 0]
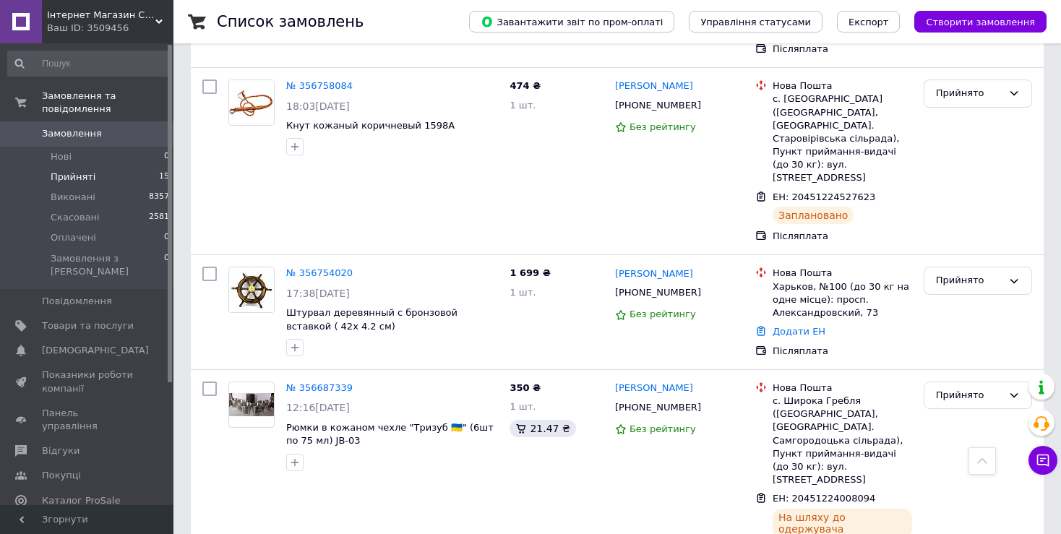
click at [184, 442] on div "Список замовлень Завантажити звіт по пром-оплаті Управління статусами Експорт С…" at bounding box center [616, 369] width 887 height 2473
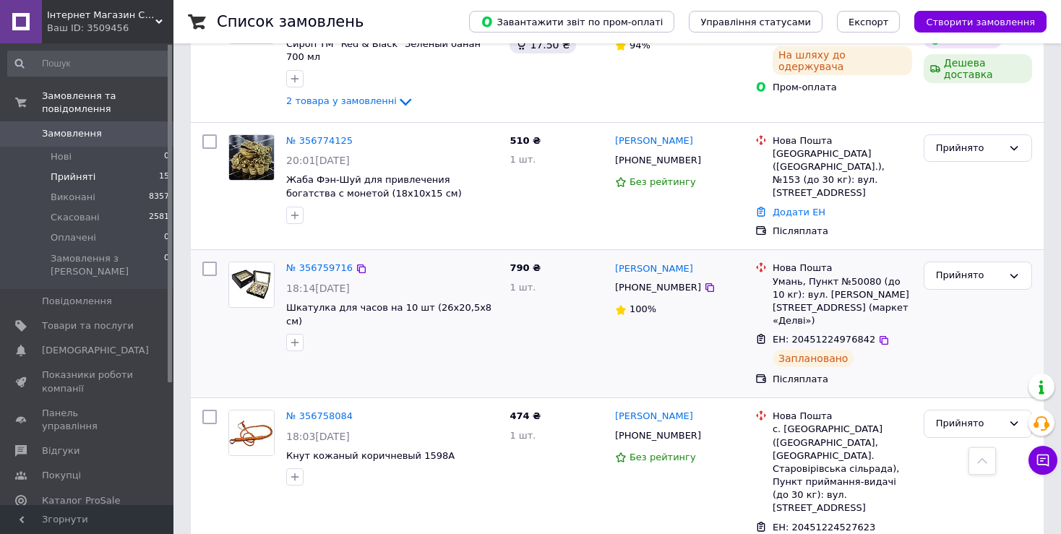
scroll to position [681, 0]
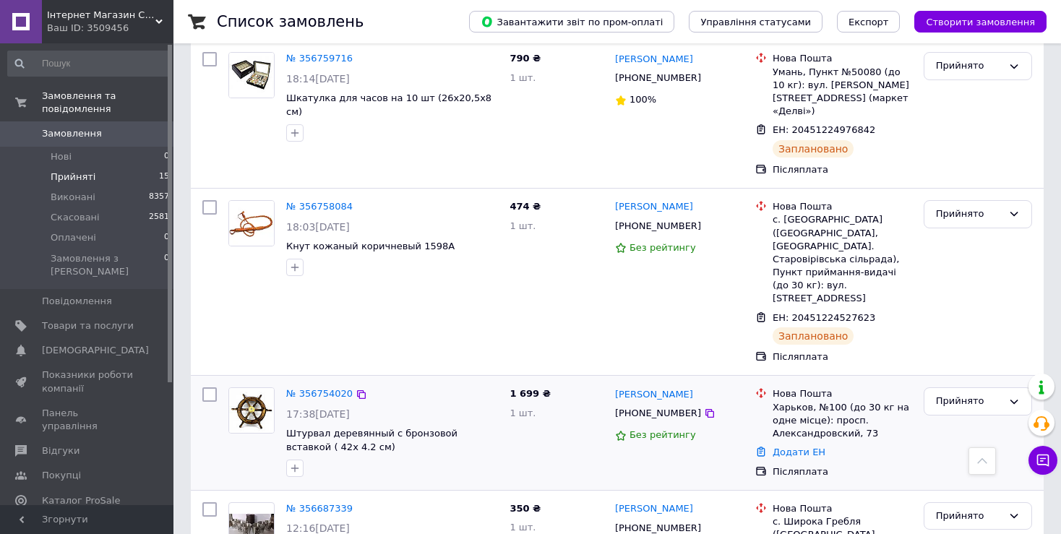
scroll to position [723, 0]
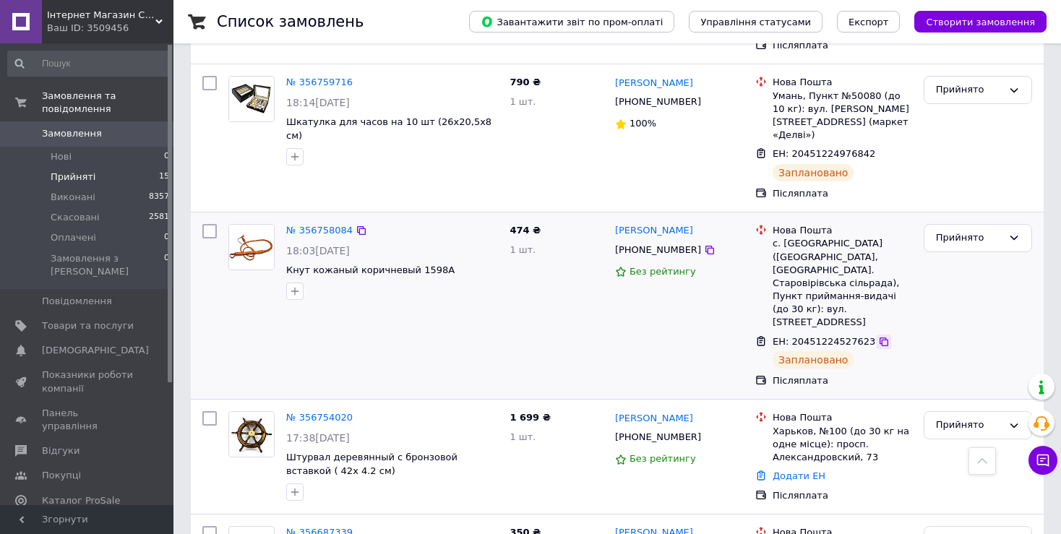
click at [878, 336] on icon at bounding box center [884, 342] width 12 height 12
drag, startPoint x: 459, startPoint y: 232, endPoint x: 288, endPoint y: 231, distance: 171.2
click at [288, 264] on span "Кнут кожаный коричневый 1598A" at bounding box center [392, 271] width 212 height 14
copy span "Кнут кожаный коричневый 1598A"
drag, startPoint x: 706, startPoint y: 194, endPoint x: 629, endPoint y: 189, distance: 77.5
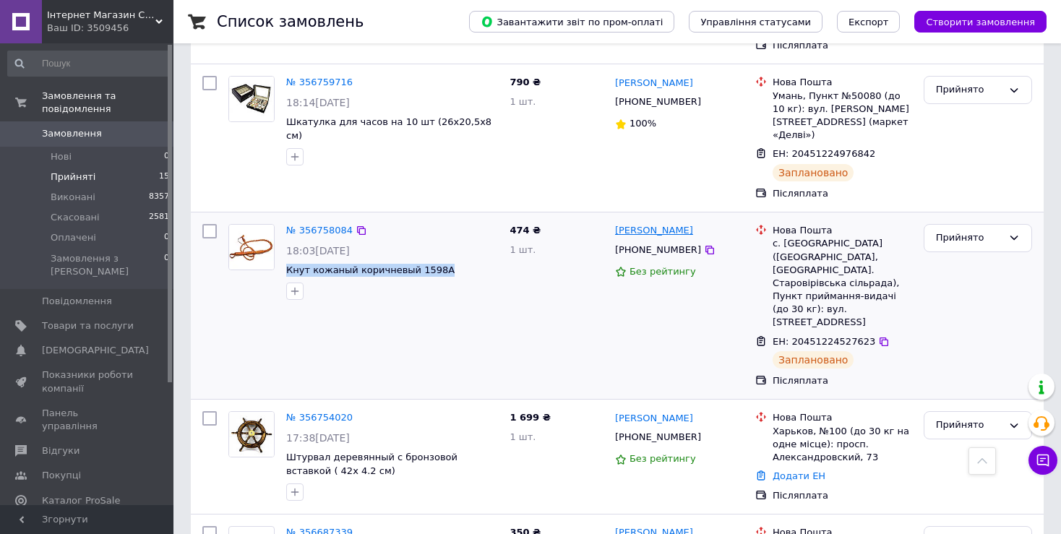
click at [629, 223] on div "[PERSON_NAME]" at bounding box center [678, 231] width 131 height 17
copy link "[PERSON_NAME]"
click at [704, 244] on icon at bounding box center [710, 250] width 12 height 12
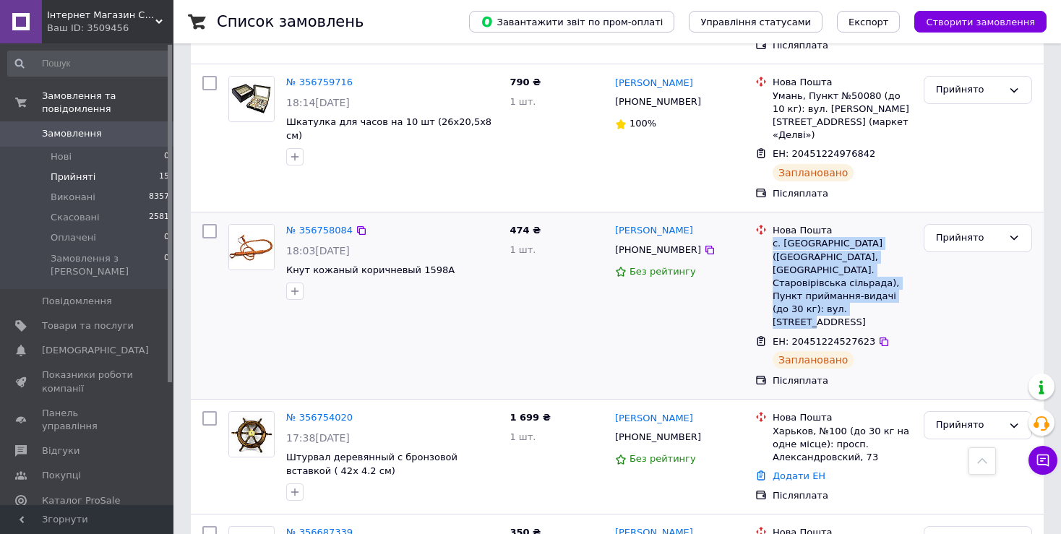
drag, startPoint x: 872, startPoint y: 262, endPoint x: 771, endPoint y: 211, distance: 113.1
click at [771, 224] on div "Нова Пошта с. Миколаївка (Харківська обл., Красноградський р-н. Старовірівська …" at bounding box center [841, 276] width 145 height 105
copy div "с. [GEOGRAPHIC_DATA] ([GEOGRAPHIC_DATA], [GEOGRAPHIC_DATA]. Старовірівська сіль…"
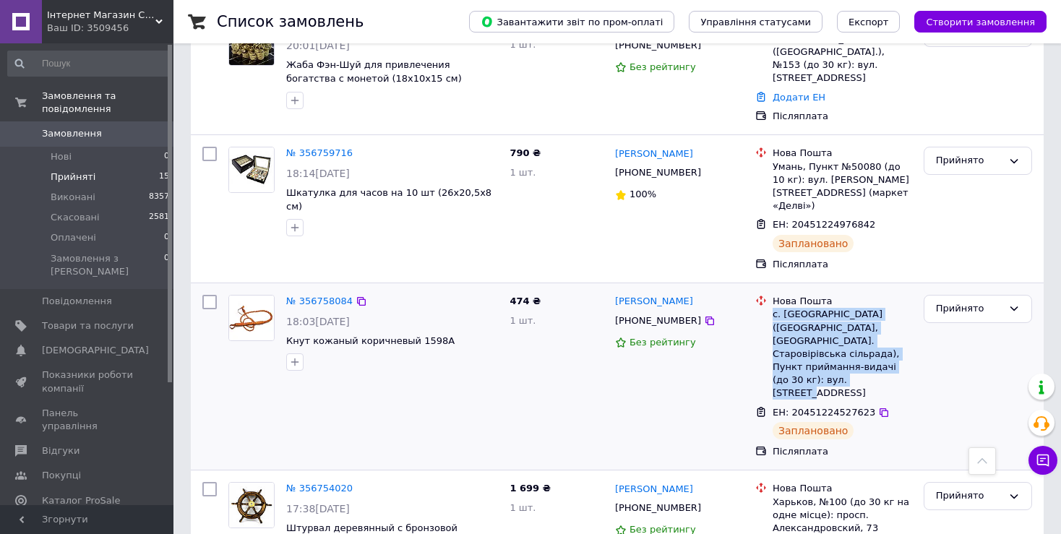
scroll to position [578, 0]
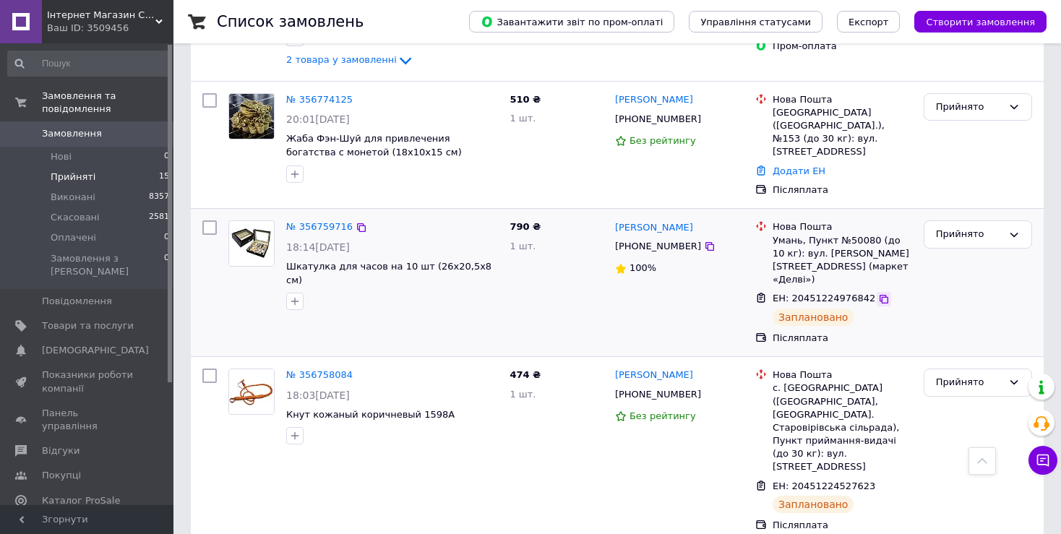
click at [878, 293] on icon at bounding box center [884, 299] width 12 height 12
drag, startPoint x: 477, startPoint y: 245, endPoint x: 288, endPoint y: 242, distance: 188.6
click at [288, 260] on span "Шкатулка для часов на 10 шт (26х20,5х8 см)" at bounding box center [392, 273] width 212 height 27
copy span "Шкатулка для часов на 10 шт (26х20,5х8 см)"
click at [683, 219] on div "[PERSON_NAME]" at bounding box center [678, 227] width 131 height 17
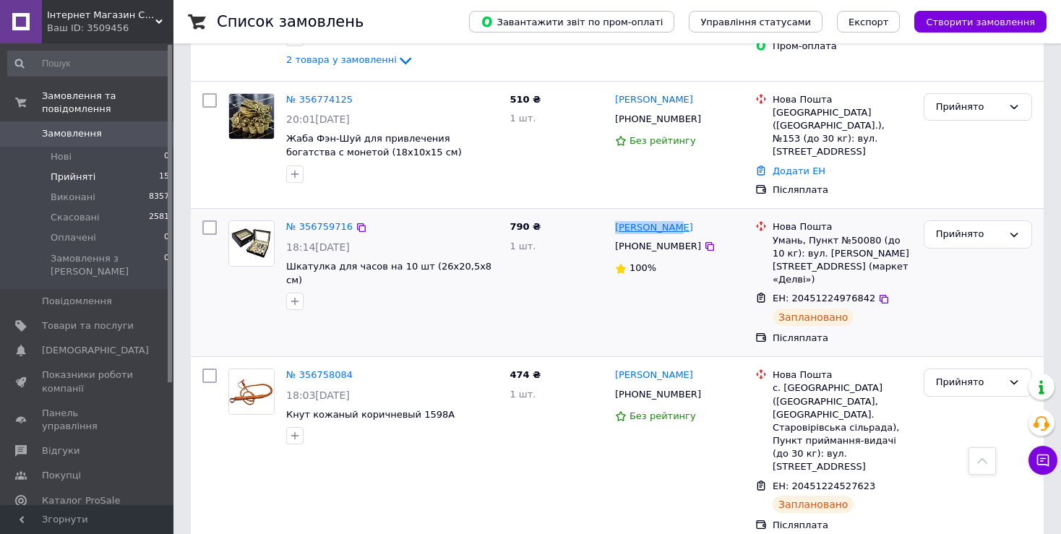
drag, startPoint x: 701, startPoint y: 212, endPoint x: 615, endPoint y: 210, distance: 86.0
click at [615, 219] on div "[PERSON_NAME]" at bounding box center [678, 227] width 131 height 17
copy link "[PERSON_NAME]"
click at [704, 241] on icon at bounding box center [710, 247] width 12 height 12
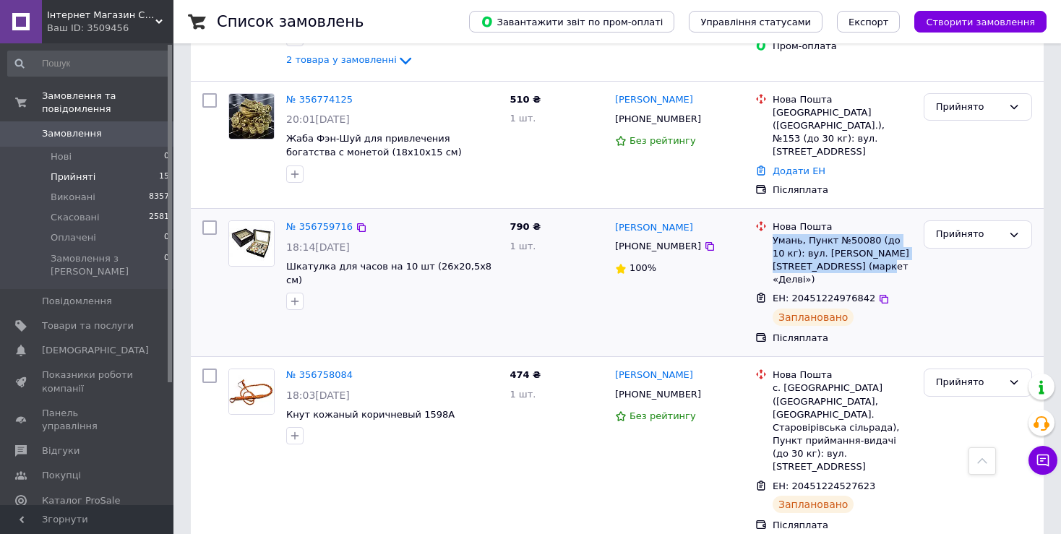
drag, startPoint x: 861, startPoint y: 243, endPoint x: 772, endPoint y: 218, distance: 91.5
click at [772, 234] on div "Умань, Пункт №50080 (до 10 кг): вул. [PERSON_NAME][STREET_ADDRESS] (маркет «Дел…" at bounding box center [841, 260] width 139 height 53
copy div "Умань, Пункт №50080 (до 10 кг): вул. [PERSON_NAME][STREET_ADDRESS] (маркет «Дел…"
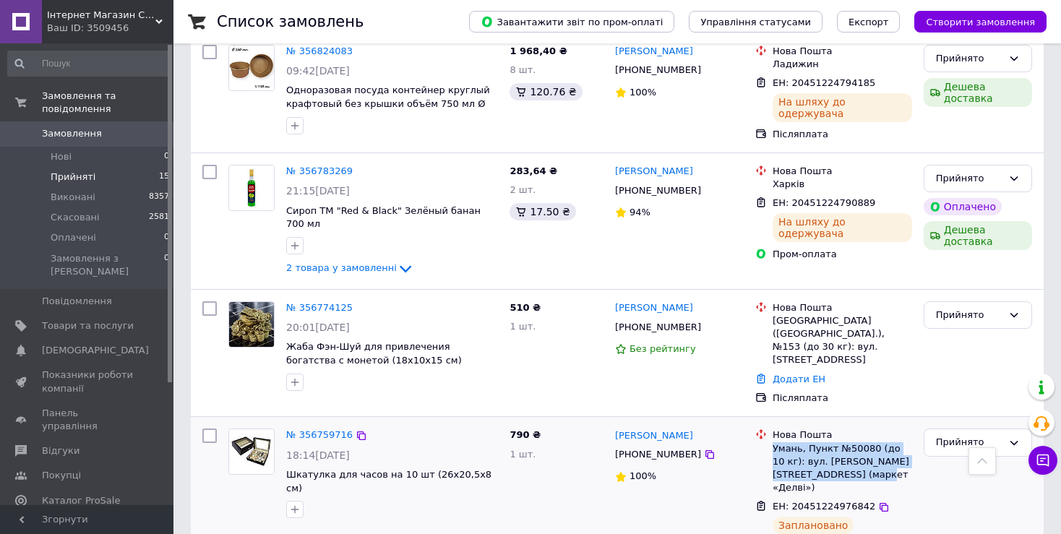
scroll to position [361, 0]
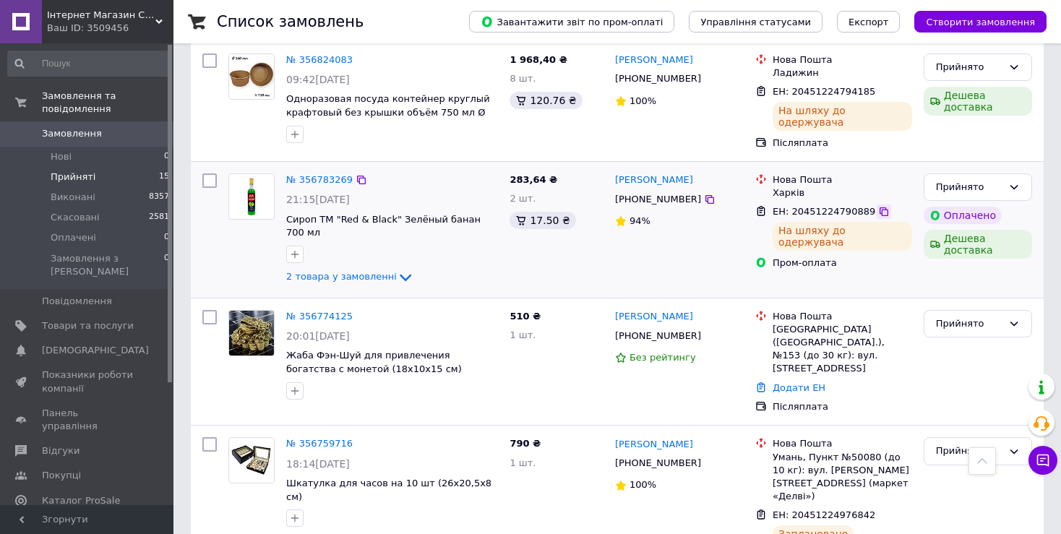
click at [878, 217] on icon at bounding box center [884, 212] width 12 height 12
drag, startPoint x: 492, startPoint y: 227, endPoint x: 285, endPoint y: 223, distance: 206.7
click at [286, 223] on span "Сироп ТМ "Red & Black" Зелёный банан 700 мл" at bounding box center [392, 226] width 212 height 27
copy span "Сироп ТМ "Red & Black" Зелёный банан 700 мл"
drag, startPoint x: 708, startPoint y: 185, endPoint x: 616, endPoint y: 182, distance: 92.5
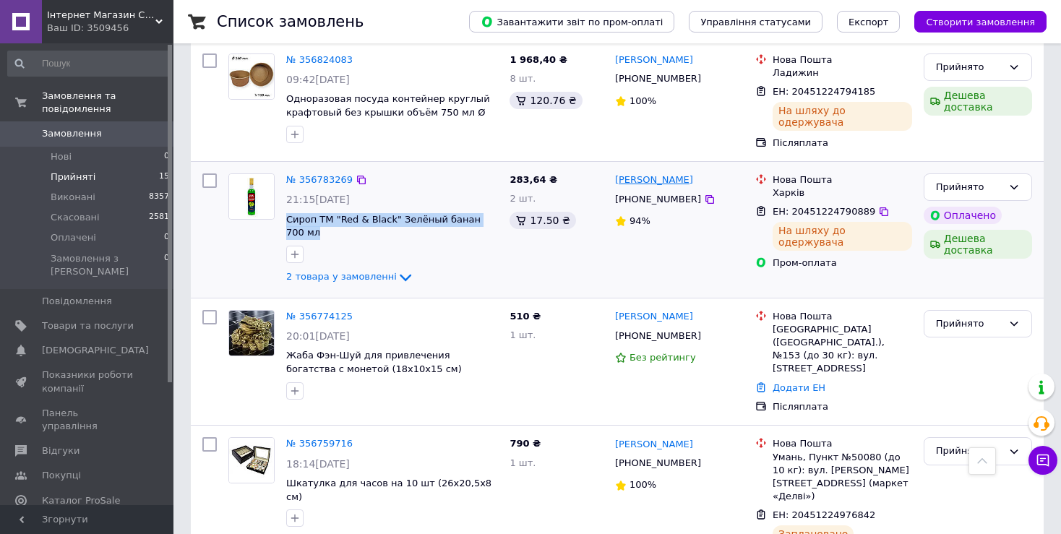
click at [616, 182] on div "[PERSON_NAME]" at bounding box center [678, 180] width 131 height 17
copy link "[PERSON_NAME]"
click at [704, 205] on icon at bounding box center [710, 200] width 12 height 12
drag, startPoint x: 816, startPoint y: 205, endPoint x: 772, endPoint y: 202, distance: 44.2
click at [772, 202] on li "Нова Пошта Харків" at bounding box center [833, 187] width 157 height 32
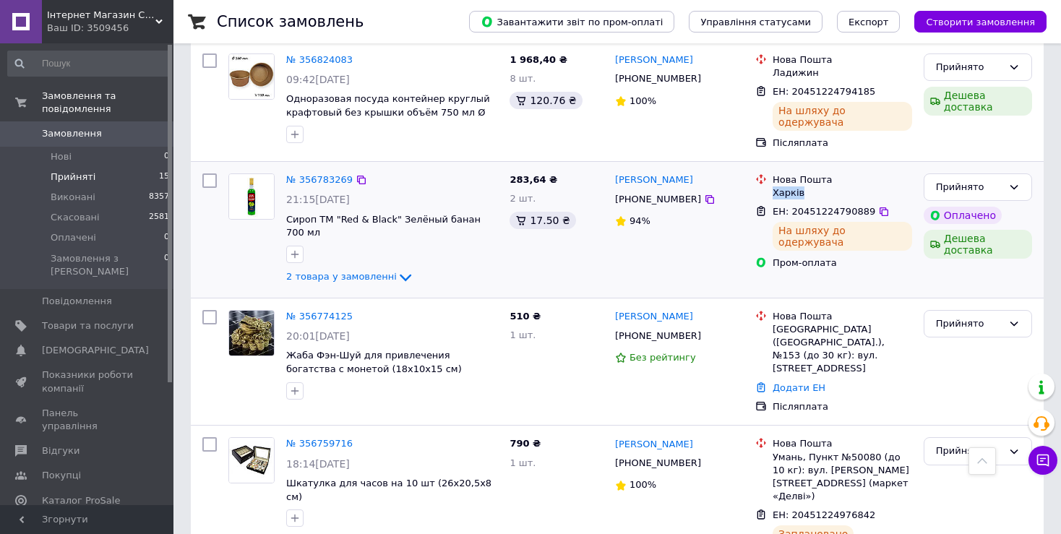
copy div "Харків"
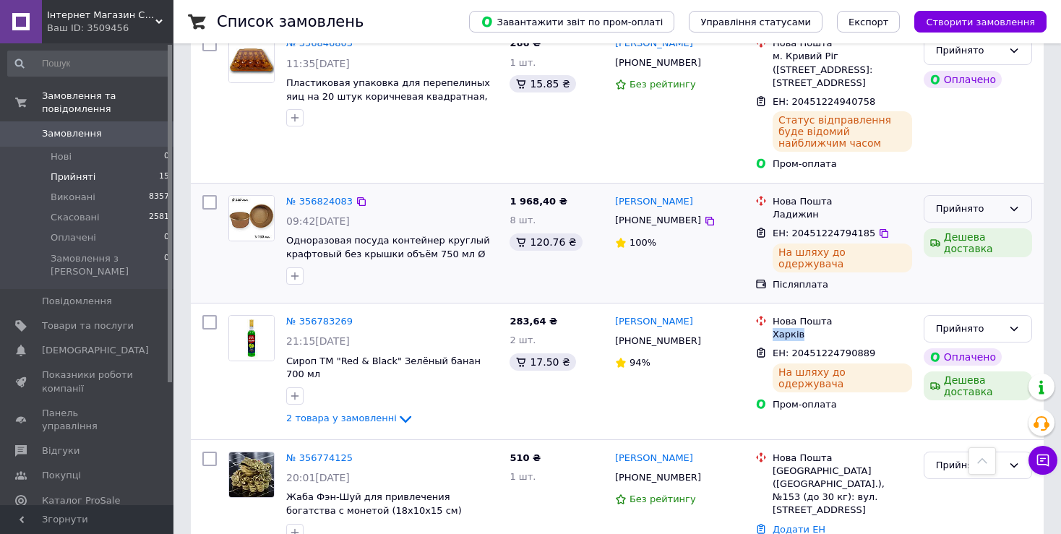
scroll to position [217, 0]
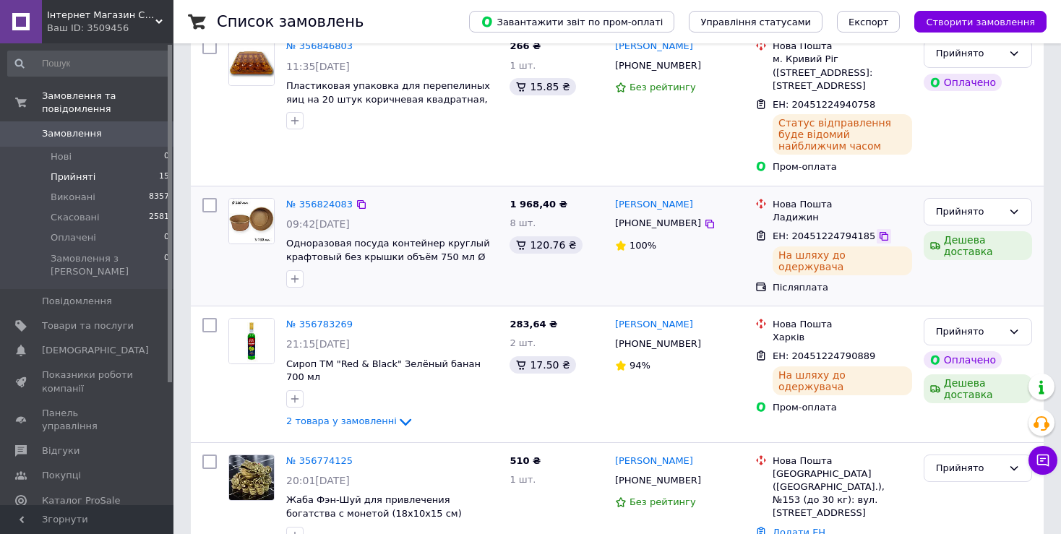
click at [879, 241] on icon at bounding box center [883, 236] width 9 height 9
drag, startPoint x: 493, startPoint y: 269, endPoint x: 289, endPoint y: 251, distance: 205.2
copy span "Одноразовая посуда контейнер круглый крафтовый без крышки объём 750 мл Ø 150 мм"
drag, startPoint x: 658, startPoint y: 217, endPoint x: 615, endPoint y: 217, distance: 43.4
click at [615, 213] on div "[PERSON_NAME]" at bounding box center [678, 205] width 131 height 17
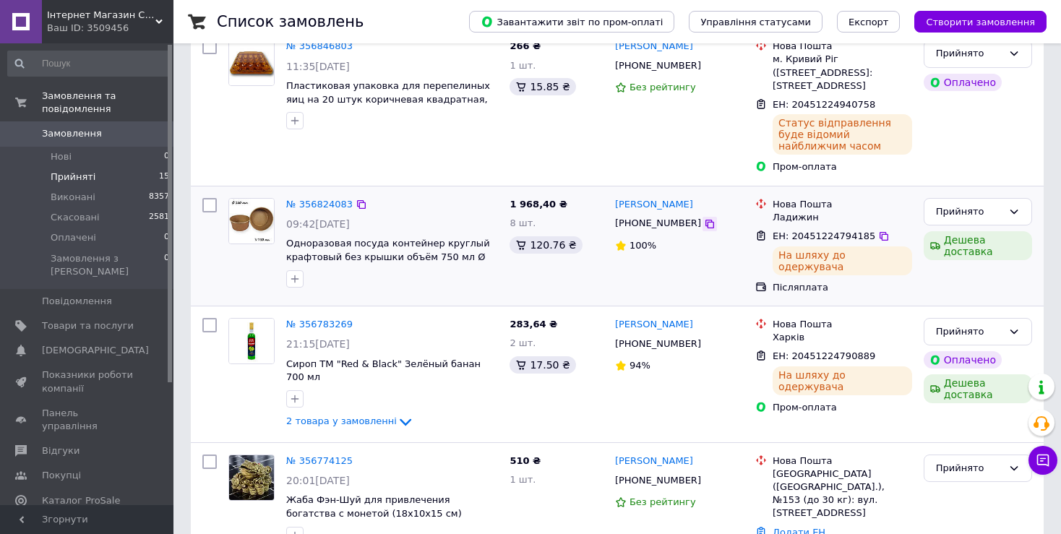
click at [704, 230] on icon at bounding box center [710, 224] width 12 height 12
drag, startPoint x: 830, startPoint y: 228, endPoint x: 774, endPoint y: 230, distance: 56.4
click at [774, 224] on div "Ладижин" at bounding box center [841, 217] width 139 height 13
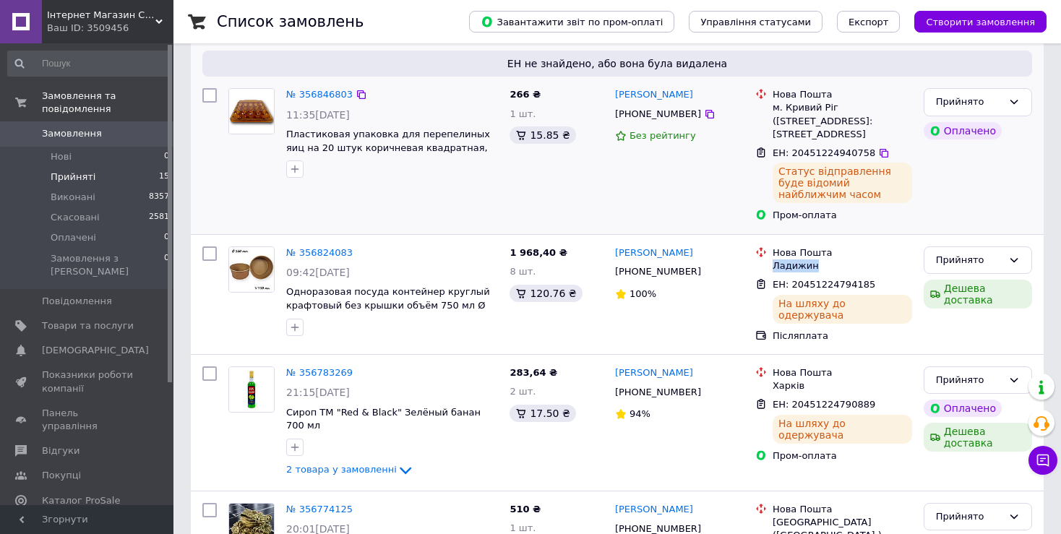
scroll to position [145, 0]
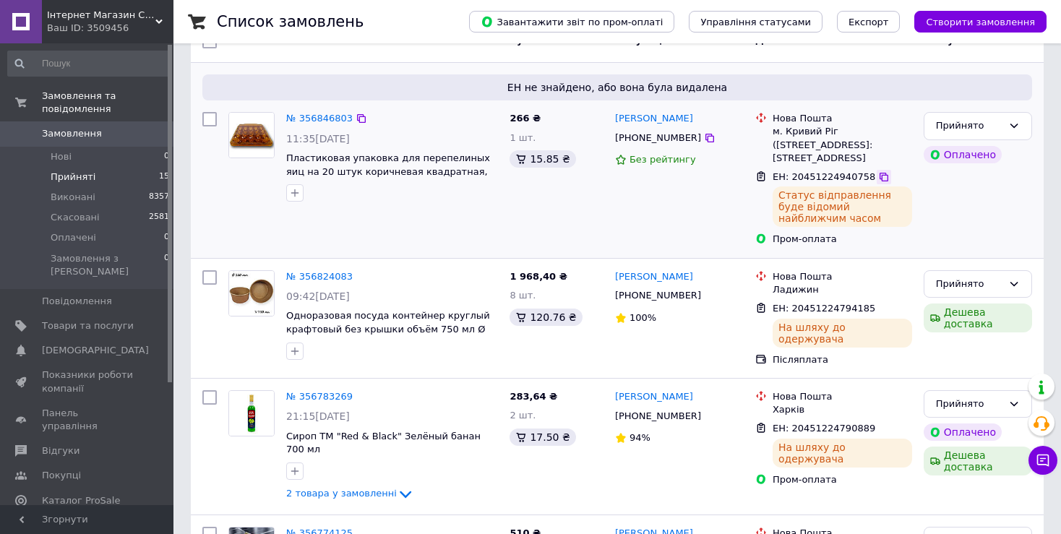
click at [879, 181] on icon at bounding box center [883, 177] width 9 height 9
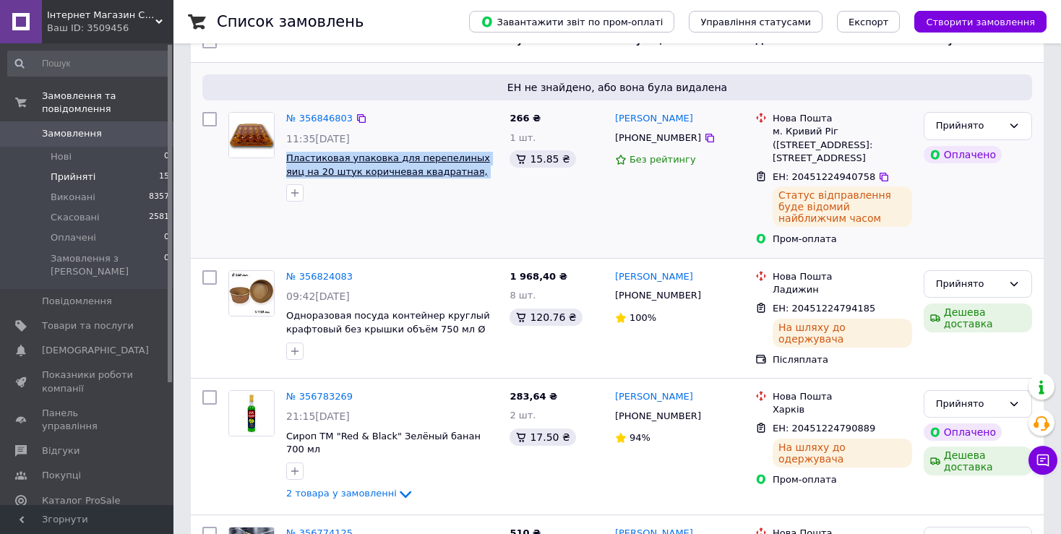
drag, startPoint x: 470, startPoint y: 171, endPoint x: 288, endPoint y: 159, distance: 183.2
click at [288, 159] on span "Пластиковая упаковка для перепелиных яиц на 20 штук коричневая квадратная, тара…" at bounding box center [392, 165] width 212 height 27
drag, startPoint x: 700, startPoint y: 121, endPoint x: 613, endPoint y: 118, distance: 87.5
click at [613, 118] on div "[PERSON_NAME]" at bounding box center [678, 119] width 131 height 17
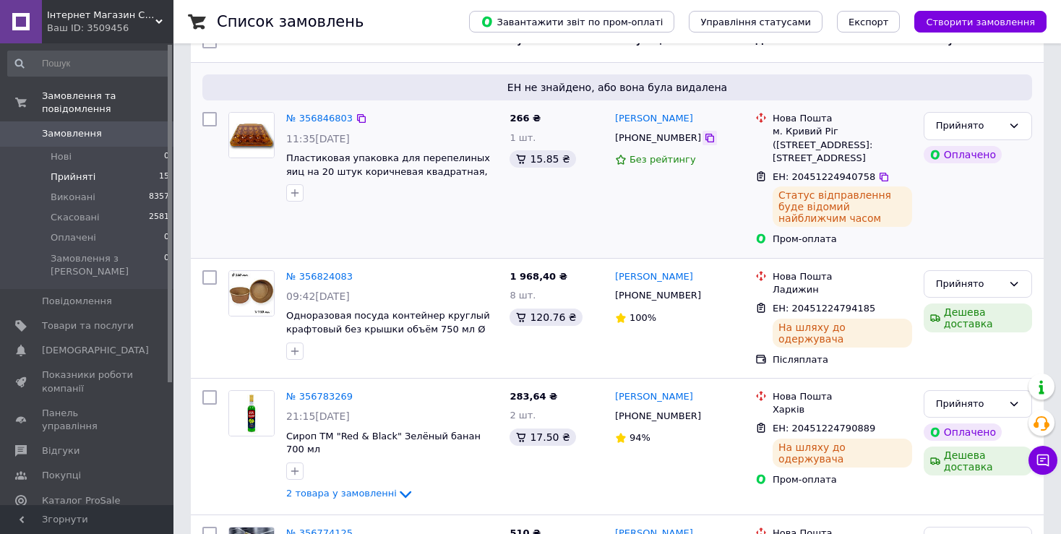
click at [704, 142] on icon at bounding box center [710, 138] width 12 height 12
drag, startPoint x: 908, startPoint y: 171, endPoint x: 771, endPoint y: 133, distance: 142.3
click at [771, 133] on div "Нова Пошта м. Кривий Ріг (Дніпропетровська обл.), №1: вул. 129-ї бригади терито…" at bounding box center [841, 138] width 145 height 53
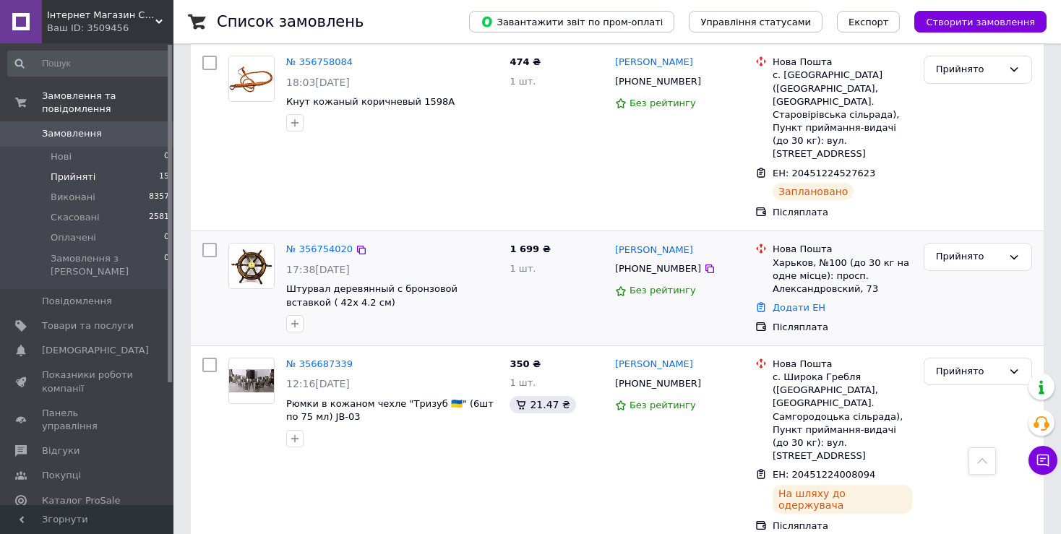
scroll to position [867, 0]
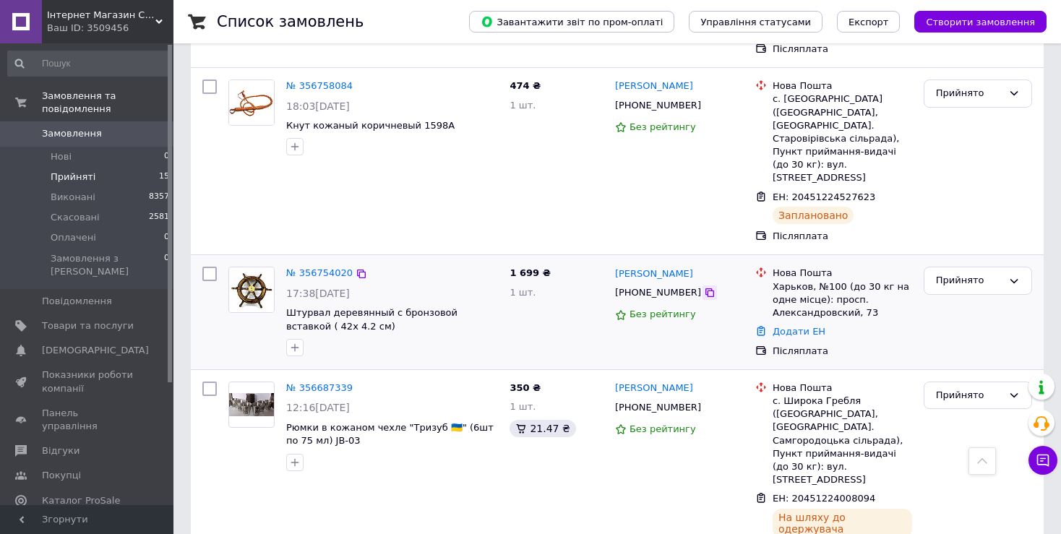
click at [705, 288] on icon at bounding box center [709, 292] width 9 height 9
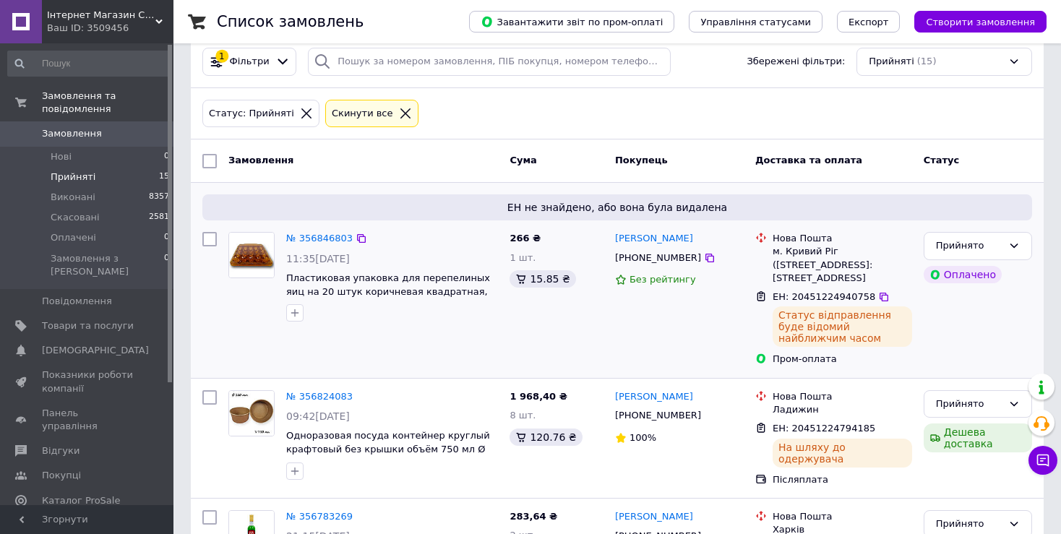
scroll to position [0, 0]
